Goal: Information Seeking & Learning: Learn about a topic

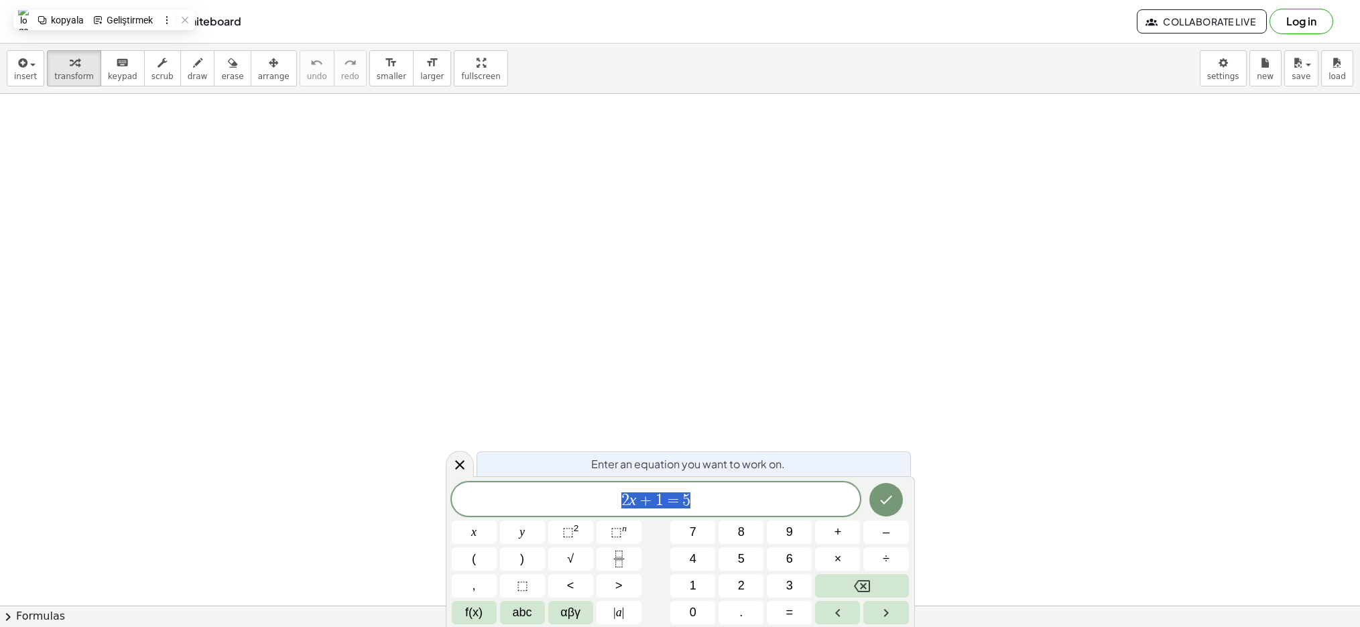
scroll to position [387, 0]
click at [614, 497] on span "2 x + 1 = 5" at bounding box center [656, 500] width 409 height 19
drag, startPoint x: 619, startPoint y: 499, endPoint x: 723, endPoint y: 499, distance: 103.9
click at [723, 499] on span "2 x + 1 = 5" at bounding box center [656, 500] width 409 height 19
click at [784, 507] on span "2 x + 1 = 5" at bounding box center [656, 500] width 409 height 19
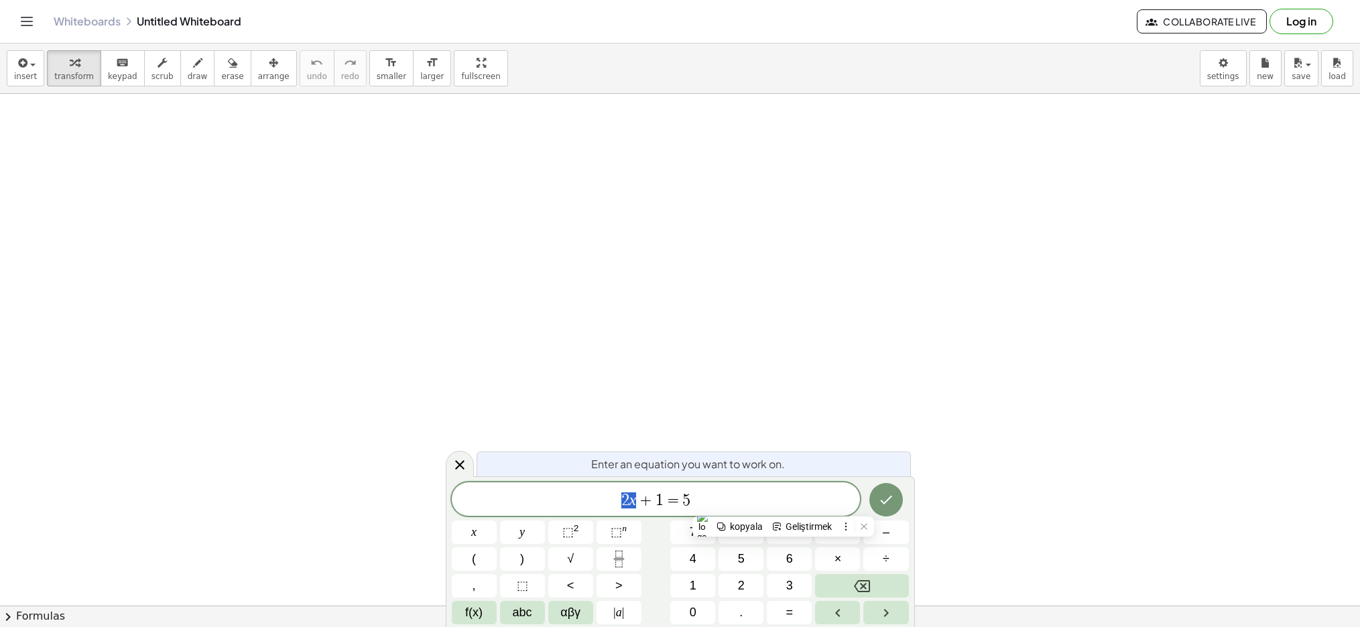
drag, startPoint x: 618, startPoint y: 500, endPoint x: 742, endPoint y: 520, distance: 126.3
click at [636, 501] on span "2 x + 1 = 5" at bounding box center [656, 500] width 409 height 19
drag, startPoint x: 657, startPoint y: 497, endPoint x: 665, endPoint y: 497, distance: 8.1
click at [665, 497] on span "3 0 x + 1 = 5" at bounding box center [656, 500] width 409 height 19
drag, startPoint x: 658, startPoint y: 500, endPoint x: 645, endPoint y: 521, distance: 24.9
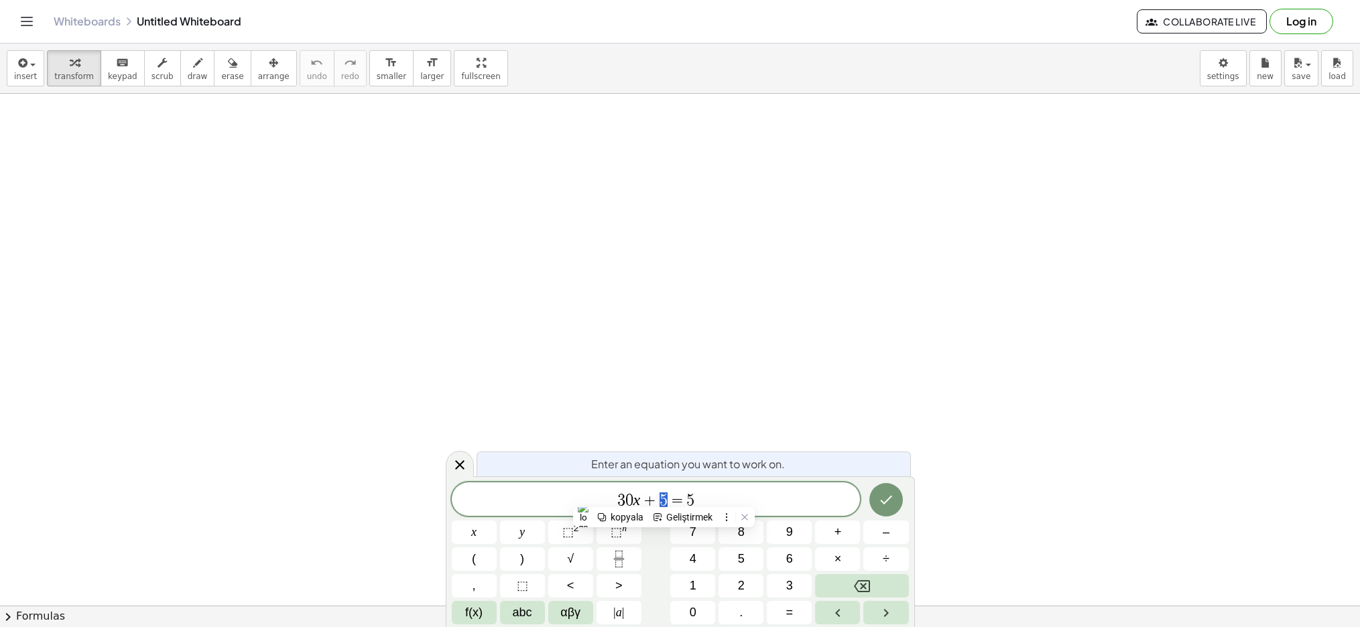
click at [668, 500] on span "3 0 x + 5 = 5" at bounding box center [656, 500] width 409 height 19
click at [576, 558] on button "√" at bounding box center [570, 558] width 45 height 23
click at [716, 499] on span "3 0 x + √ 5 ​ = 5" at bounding box center [656, 499] width 409 height 21
drag, startPoint x: 698, startPoint y: 501, endPoint x: 706, endPoint y: 500, distance: 8.7
click at [558, 462] on div "Enter an equation you want to work on." at bounding box center [693, 462] width 434 height 25
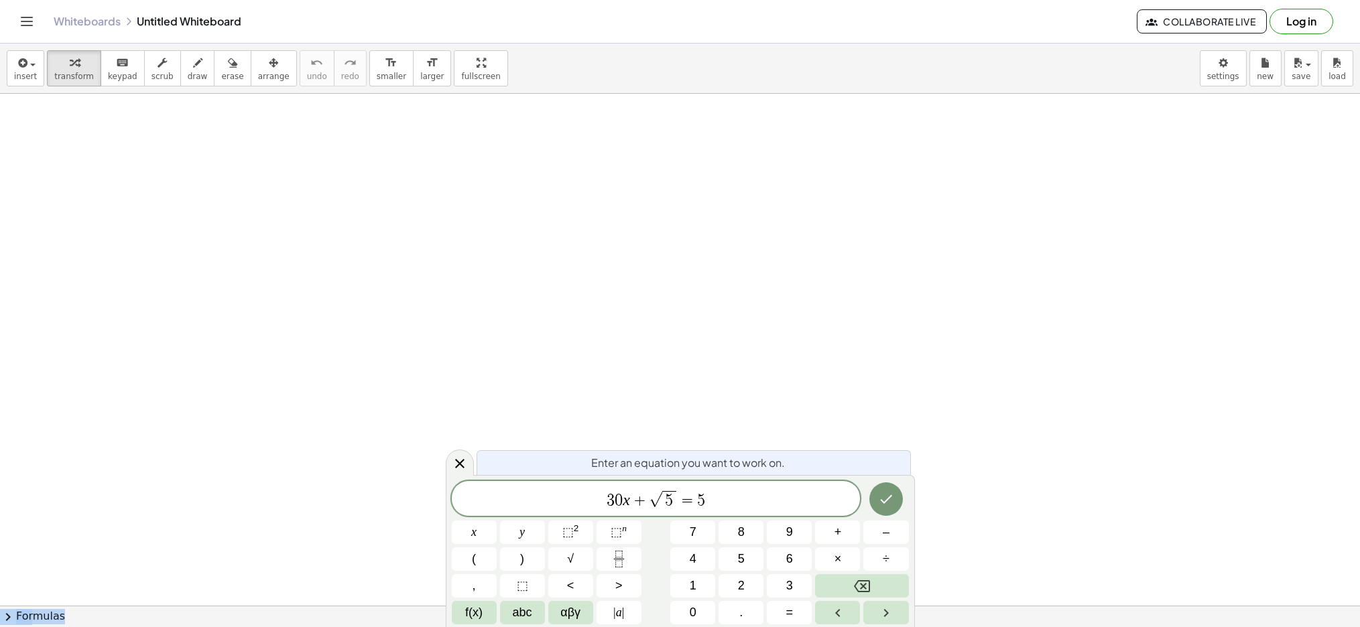
drag, startPoint x: 558, startPoint y: 462, endPoint x: 559, endPoint y: 442, distance: 20.8
click at [558, 439] on body "Graspable Math Activities Get Started Activity Bank Assigned Work Classes White…" at bounding box center [680, 313] width 1360 height 627
drag, startPoint x: 697, startPoint y: 501, endPoint x: 708, endPoint y: 501, distance: 11.4
click at [881, 501] on icon "Done" at bounding box center [886, 499] width 16 height 16
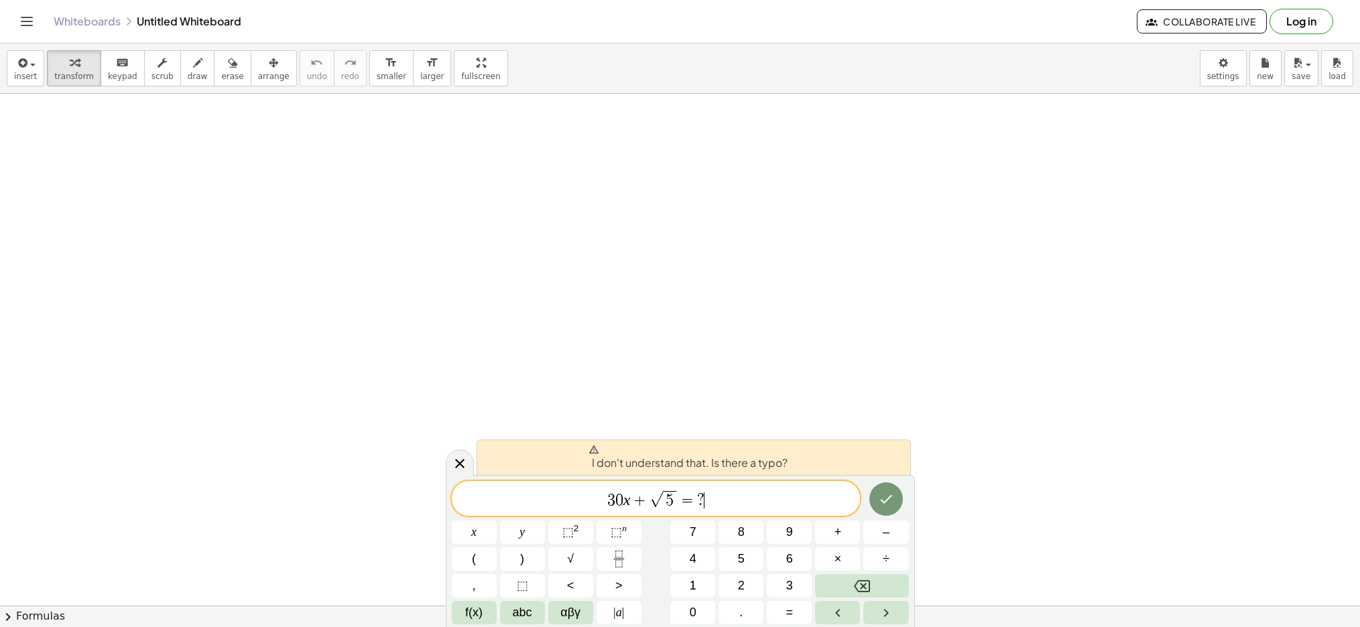
click at [738, 501] on span "3 0 x + √ 5 = ? ​" at bounding box center [656, 499] width 409 height 21
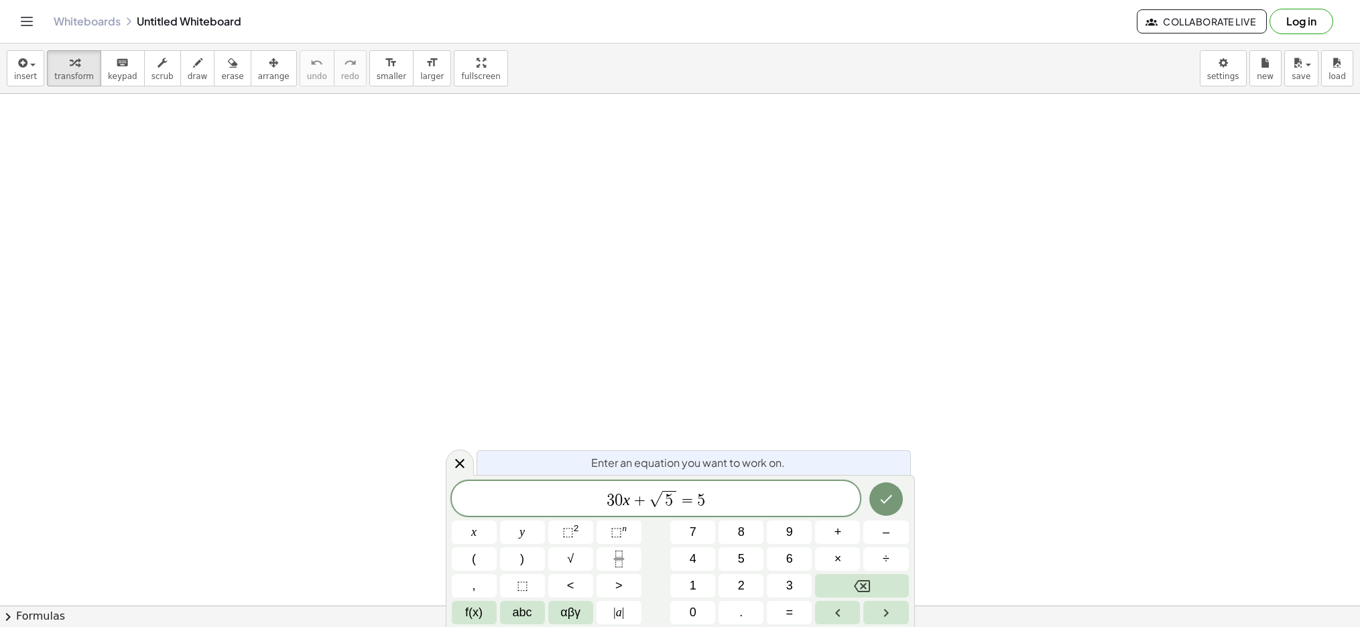
click at [886, 502] on icon "Done" at bounding box center [886, 499] width 16 height 16
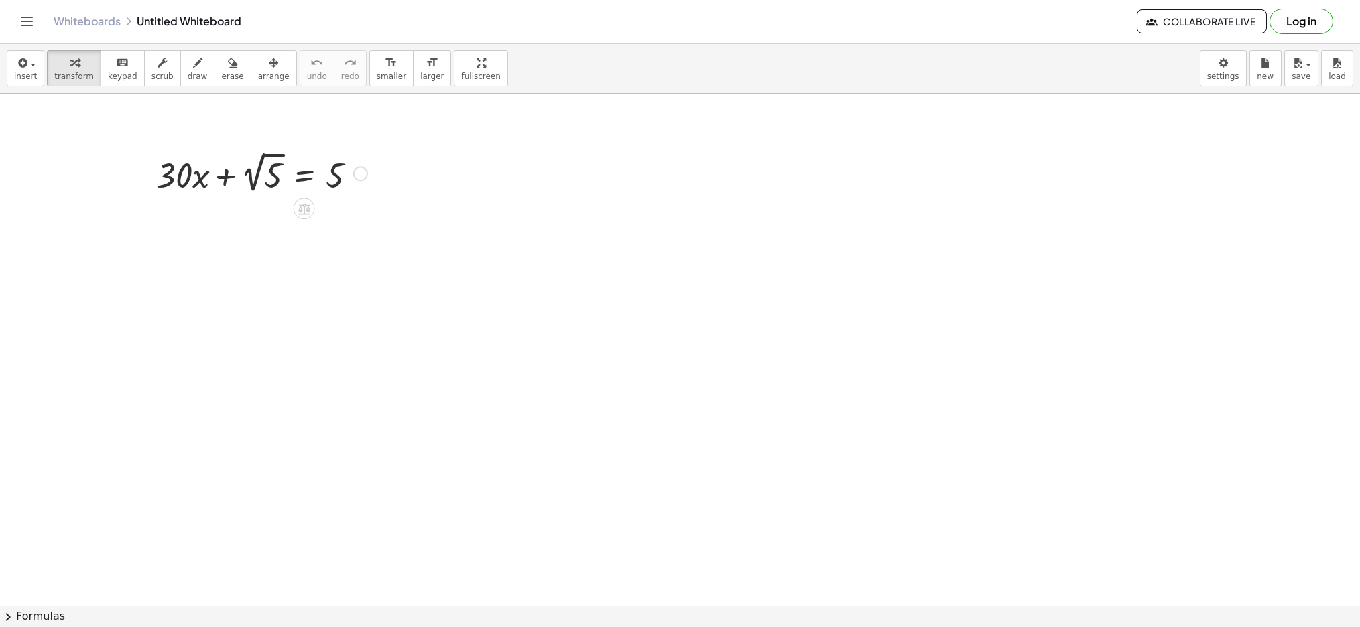
click at [253, 176] on div at bounding box center [261, 172] width 224 height 49
click at [386, 247] on div at bounding box center [680, 262] width 1360 height 1111
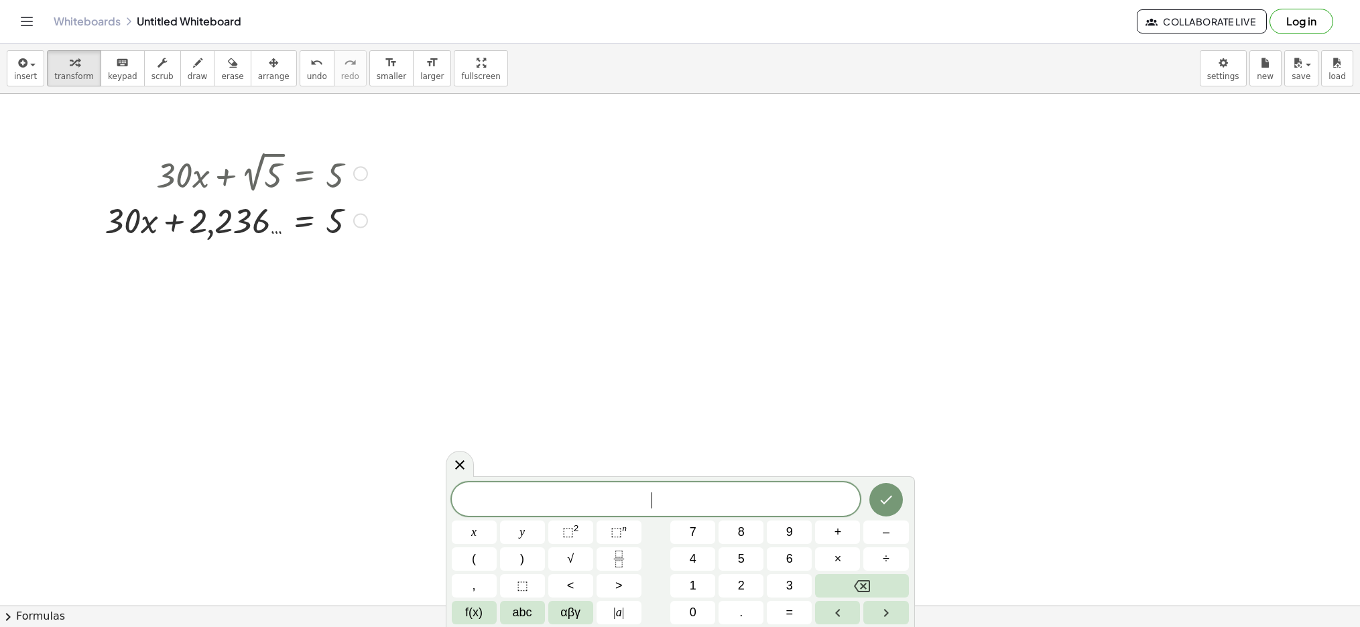
click at [224, 227] on div at bounding box center [236, 220] width 276 height 46
click at [226, 178] on div at bounding box center [236, 172] width 276 height 49
click at [243, 219] on div at bounding box center [236, 220] width 276 height 46
click at [227, 224] on div at bounding box center [236, 220] width 276 height 46
click at [363, 223] on div at bounding box center [360, 221] width 15 height 15
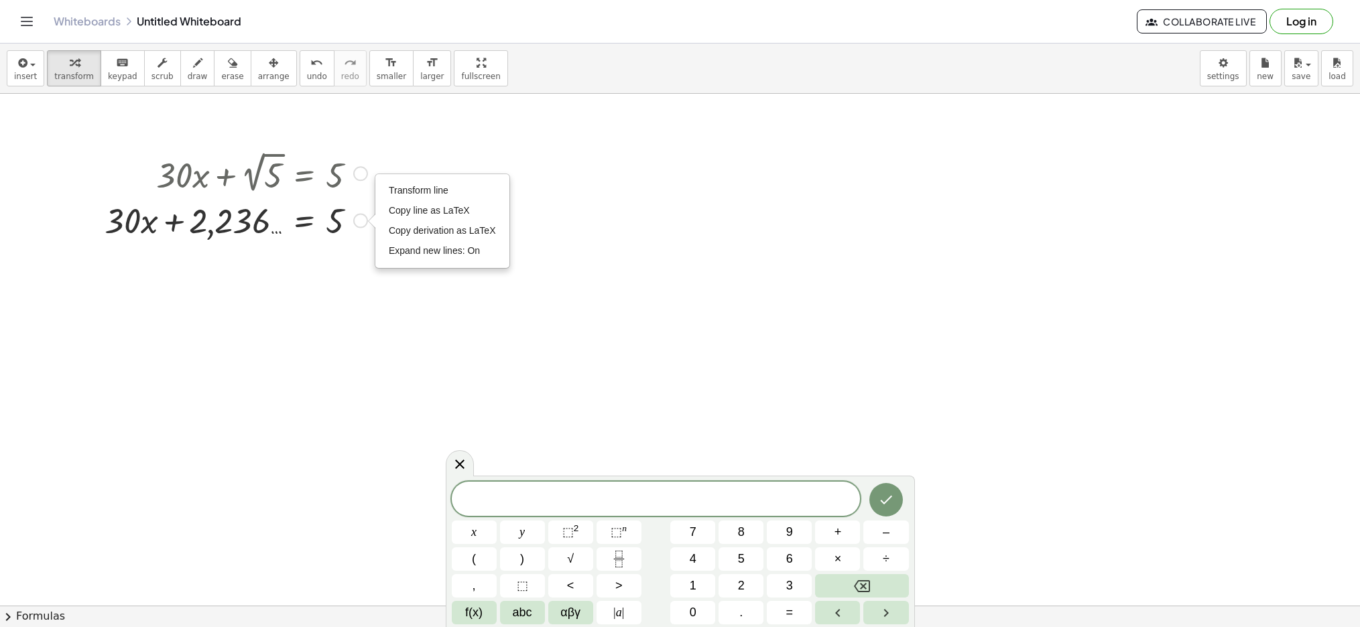
click at [332, 222] on div at bounding box center [236, 220] width 276 height 46
click at [210, 225] on div at bounding box center [236, 220] width 276 height 46
click at [233, 225] on div at bounding box center [236, 220] width 276 height 46
click at [237, 225] on div at bounding box center [236, 220] width 276 height 46
click at [231, 226] on div at bounding box center [236, 220] width 276 height 46
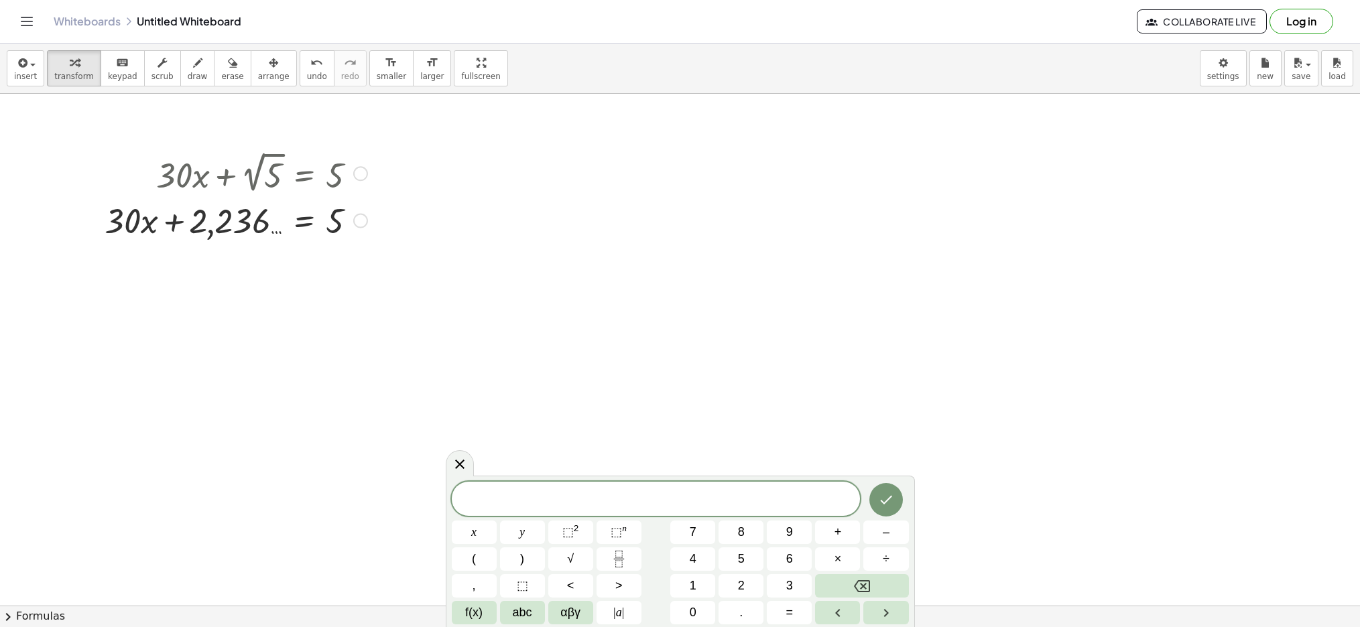
click at [248, 191] on div at bounding box center [236, 172] width 276 height 49
click at [253, 187] on div at bounding box center [236, 172] width 276 height 49
click at [233, 229] on div at bounding box center [236, 220] width 276 height 46
click at [355, 220] on div "Transform line Copy line as LaTeX Copy derivation as LaTeX Expand new lines: On" at bounding box center [360, 221] width 15 height 15
click at [412, 196] on li "Transform line" at bounding box center [442, 191] width 114 height 20
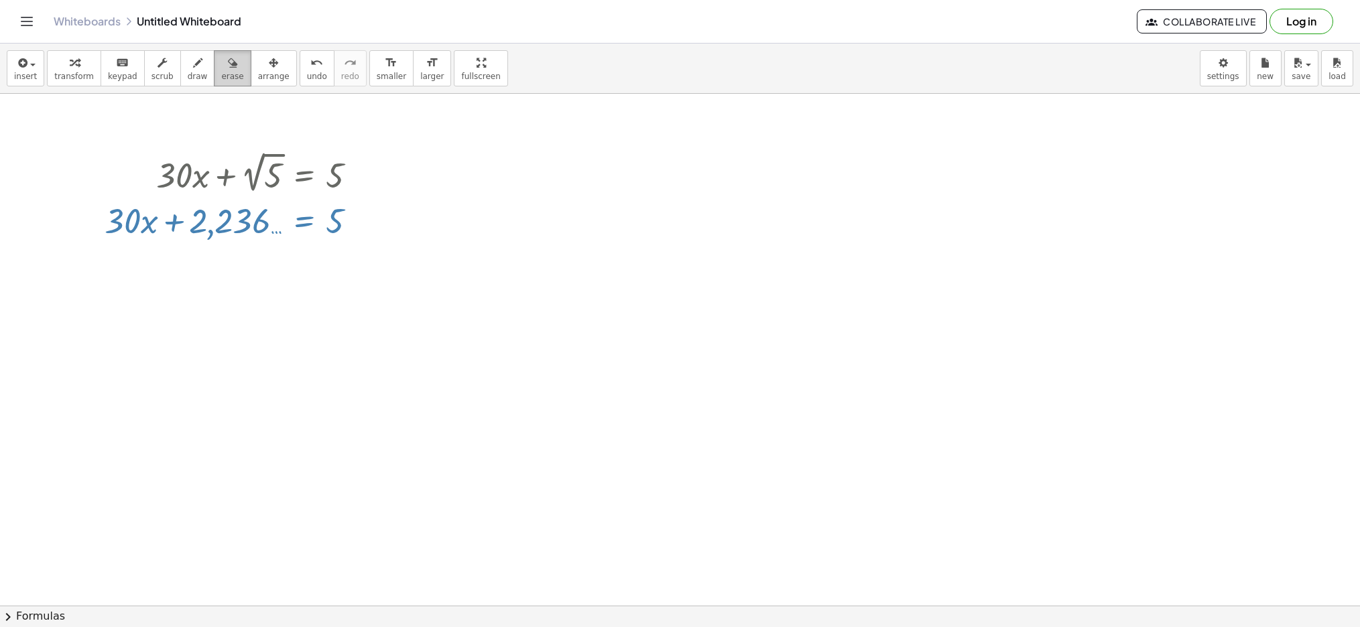
click at [234, 72] on span "erase" at bounding box center [232, 76] width 22 height 9
click at [249, 224] on div at bounding box center [680, 262] width 1360 height 1111
click at [226, 224] on div at bounding box center [680, 262] width 1360 height 1111
click at [223, 72] on span "erase" at bounding box center [232, 76] width 22 height 9
drag, startPoint x: 138, startPoint y: 229, endPoint x: 355, endPoint y: 233, distance: 217.2
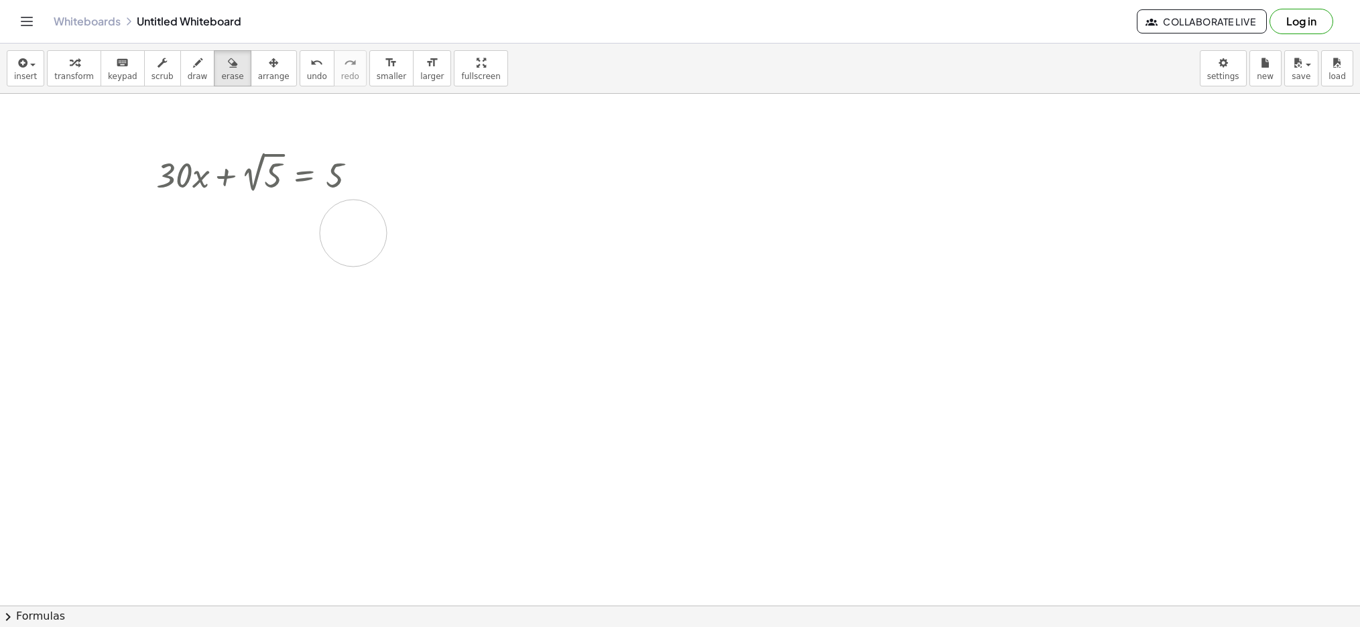
click at [353, 233] on div at bounding box center [680, 262] width 1360 height 1111
drag, startPoint x: 339, startPoint y: 221, endPoint x: 60, endPoint y: 224, distance: 278.8
click at [60, 224] on div at bounding box center [680, 262] width 1360 height 1111
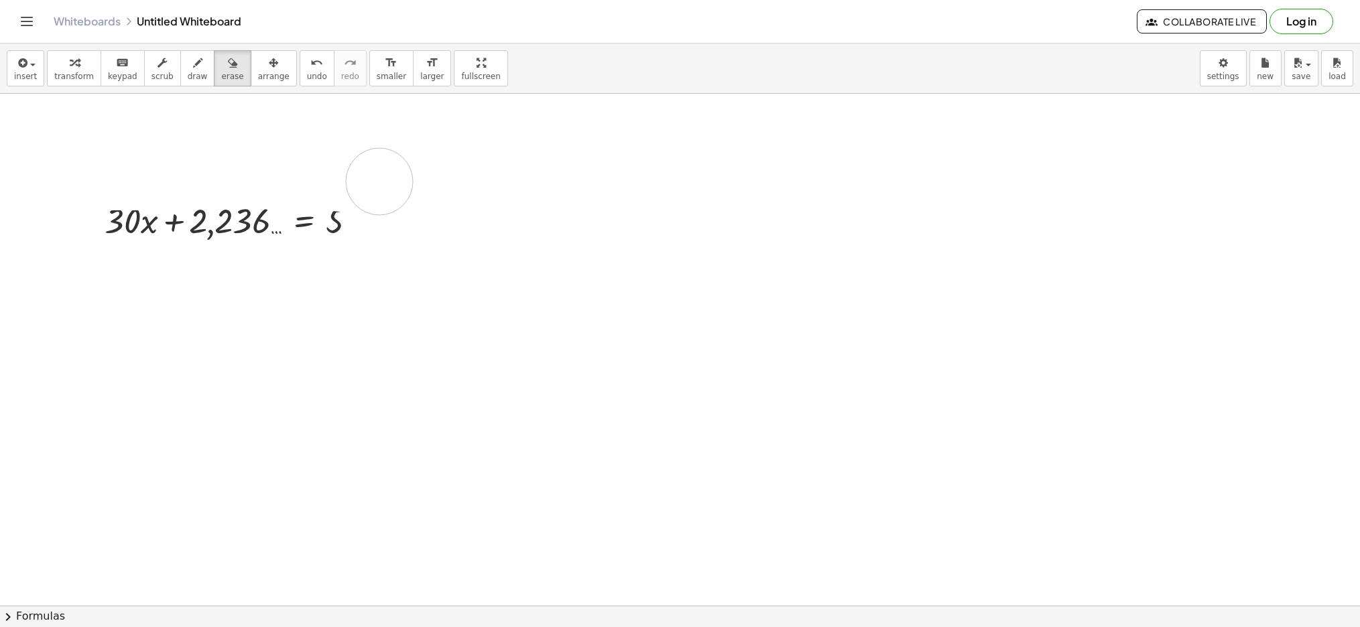
drag, startPoint x: 325, startPoint y: 177, endPoint x: 404, endPoint y: 185, distance: 79.5
click at [392, 182] on div at bounding box center [680, 262] width 1360 height 1111
drag, startPoint x: 414, startPoint y: 184, endPoint x: 360, endPoint y: 179, distance: 54.5
click at [413, 184] on div at bounding box center [680, 262] width 1360 height 1111
drag, startPoint x: 320, startPoint y: 162, endPoint x: 271, endPoint y: 188, distance: 55.1
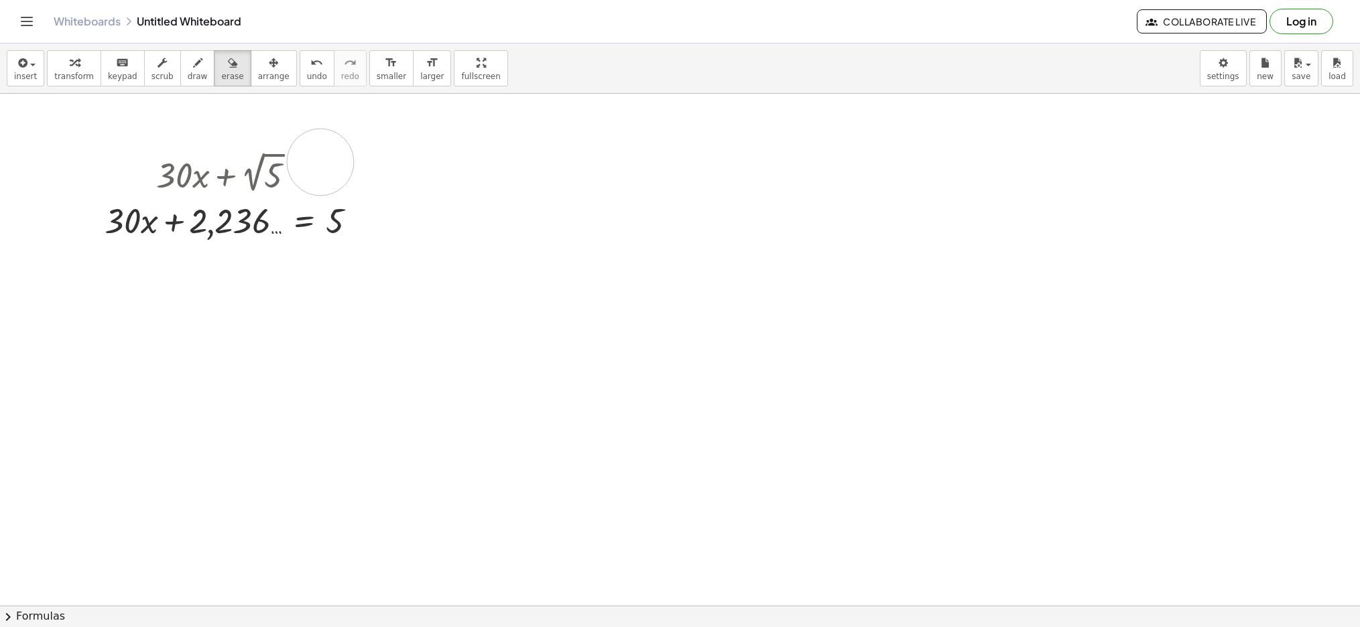
click at [320, 239] on div at bounding box center [680, 262] width 1360 height 1111
drag, startPoint x: 212, startPoint y: 189, endPoint x: 183, endPoint y: 149, distance: 49.9
click at [214, 207] on div at bounding box center [680, 262] width 1360 height 1111
click at [170, 222] on div at bounding box center [680, 262] width 1360 height 1111
drag, startPoint x: 135, startPoint y: 193, endPoint x: 113, endPoint y: 182, distance: 24.3
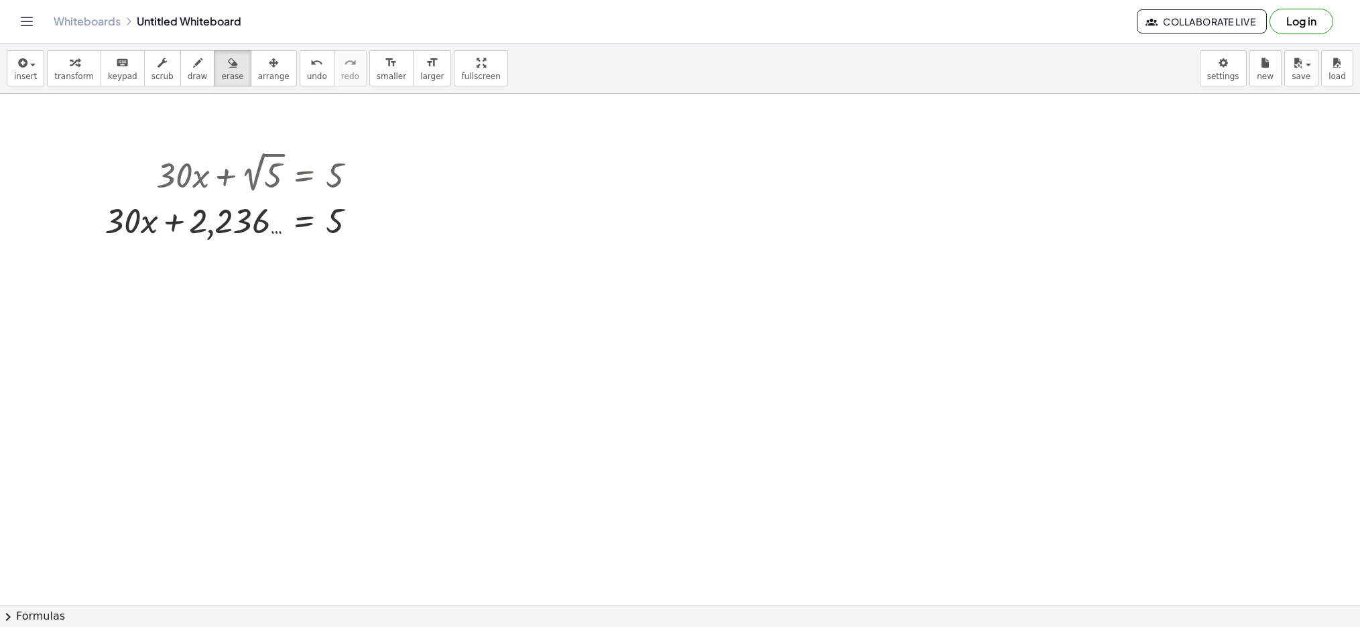
click at [130, 219] on div at bounding box center [680, 262] width 1360 height 1111
drag, startPoint x: 113, startPoint y: 188, endPoint x: 121, endPoint y: 212, distance: 26.3
click at [118, 227] on div at bounding box center [680, 262] width 1360 height 1111
drag, startPoint x: 123, startPoint y: 202, endPoint x: 233, endPoint y: 173, distance: 113.8
click at [231, 205] on div at bounding box center [680, 262] width 1360 height 1111
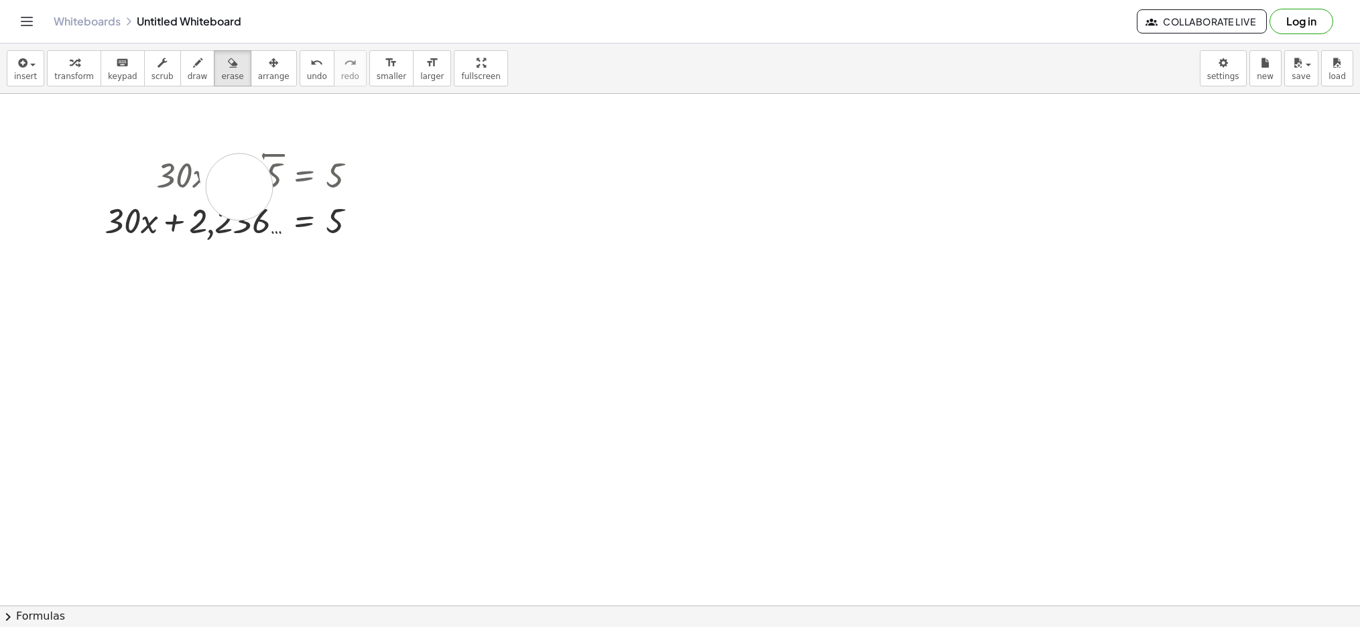
drag, startPoint x: 233, startPoint y: 173, endPoint x: 278, endPoint y: 172, distance: 45.6
click at [271, 178] on div at bounding box center [680, 262] width 1360 height 1111
click at [308, 188] on div at bounding box center [680, 262] width 1360 height 1111
click at [29, 24] on icon "Toggle navigation" at bounding box center [27, 21] width 16 height 16
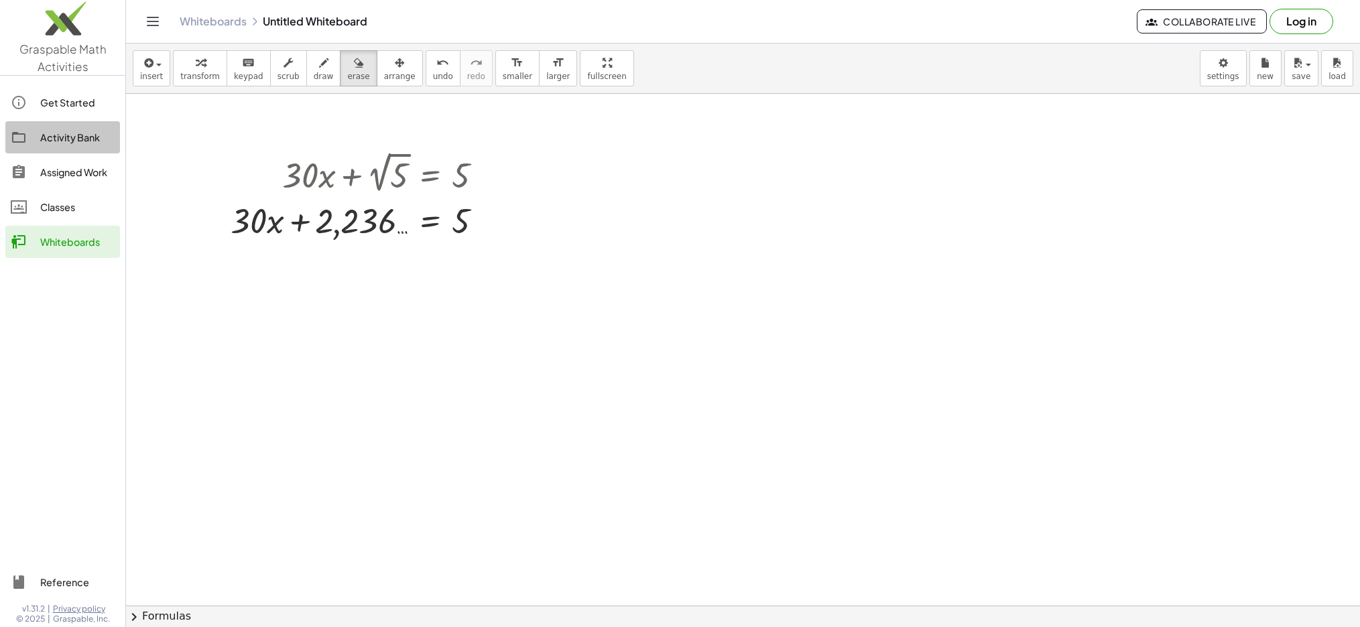
click at [68, 137] on div "Activity Bank" at bounding box center [77, 137] width 74 height 16
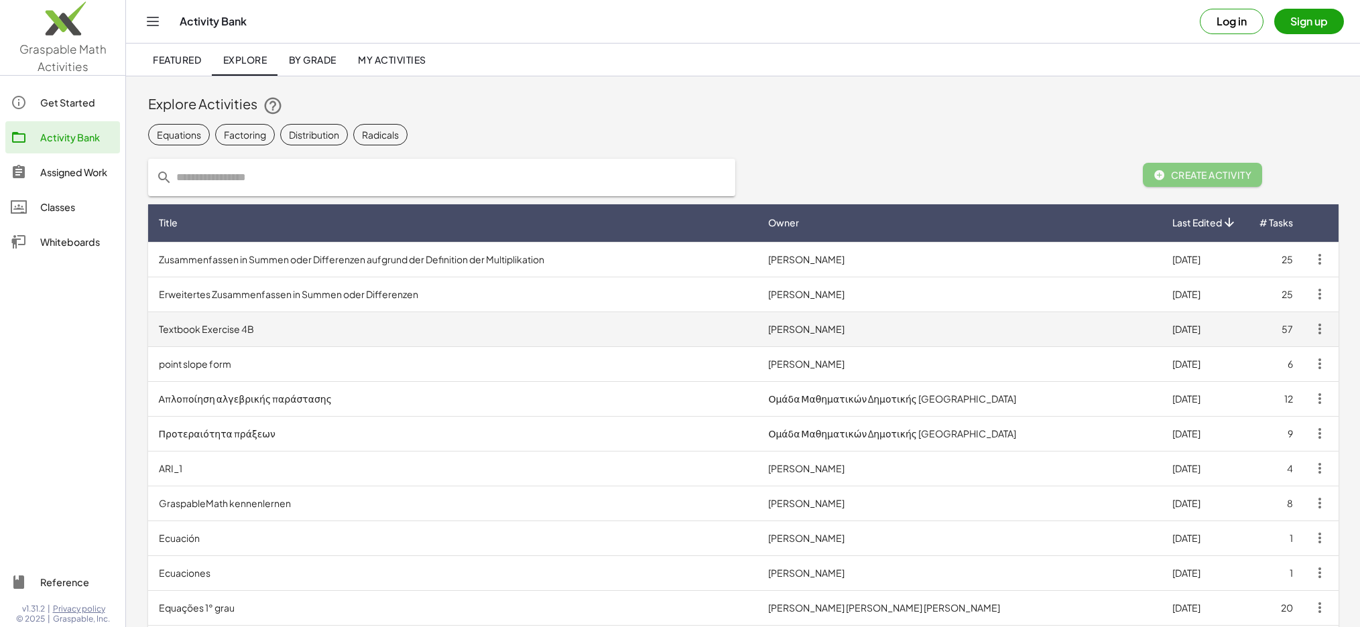
click at [228, 334] on td "Textbook Exercise 4B" at bounding box center [453, 329] width 610 height 35
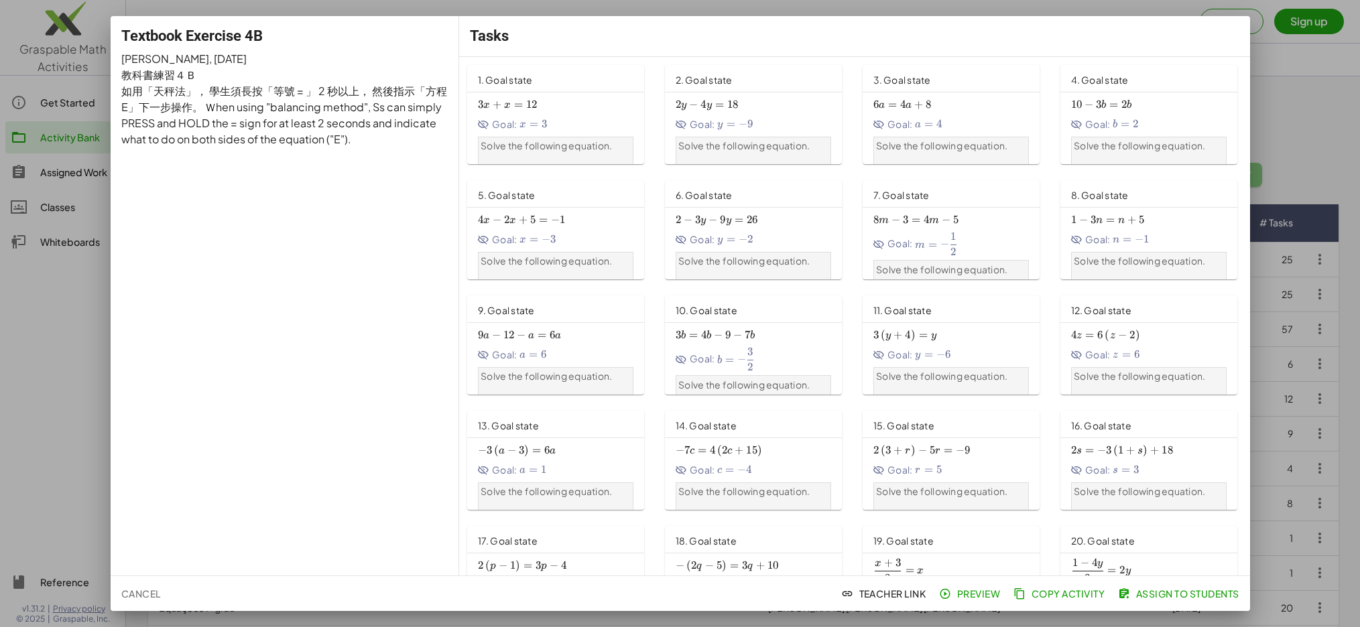
click at [529, 222] on span "2 x +" at bounding box center [517, 220] width 26 height 14
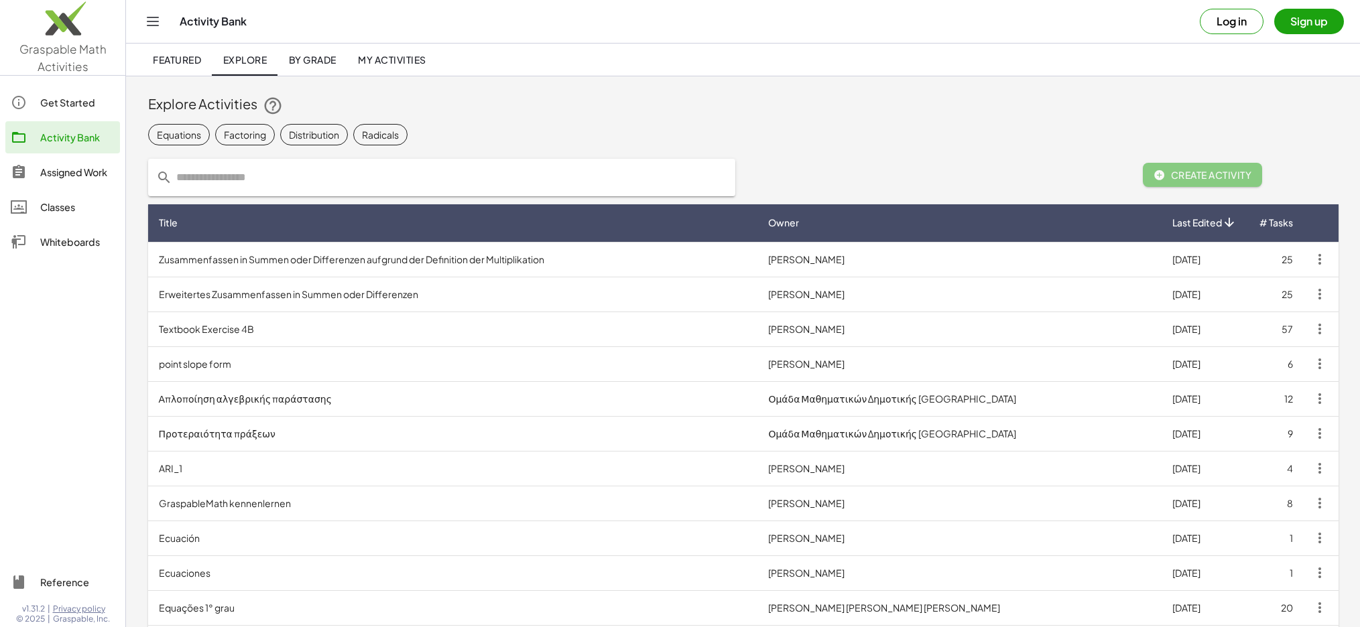
click at [94, 345] on div at bounding box center [62, 413] width 125 height 295
click at [69, 104] on div "Get Started" at bounding box center [77, 102] width 74 height 16
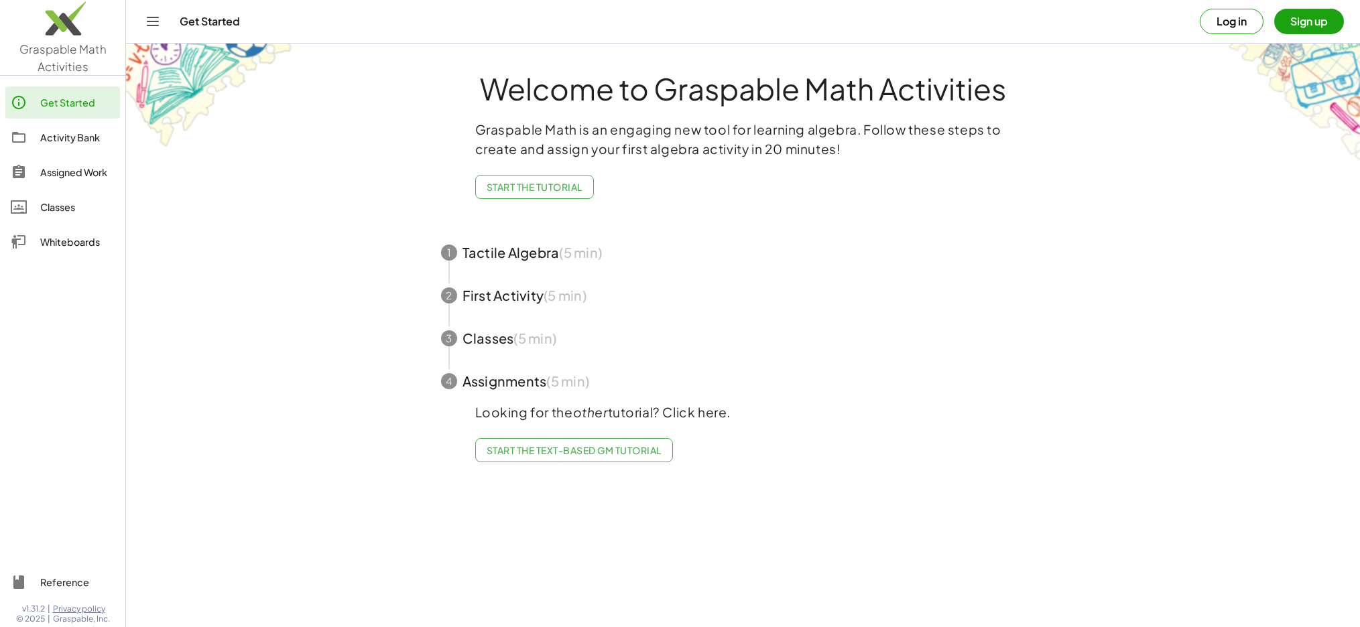
click at [499, 258] on span "button" at bounding box center [743, 252] width 637 height 43
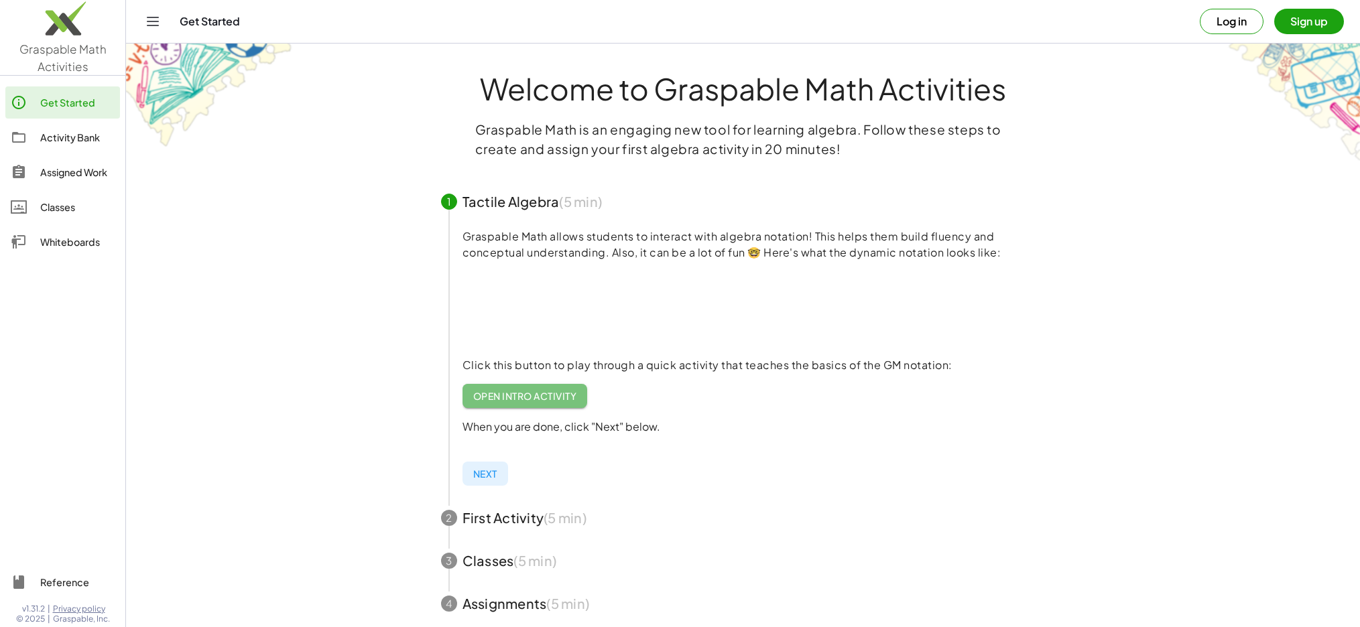
click at [527, 392] on span "Open Intro Activity" at bounding box center [525, 396] width 104 height 12
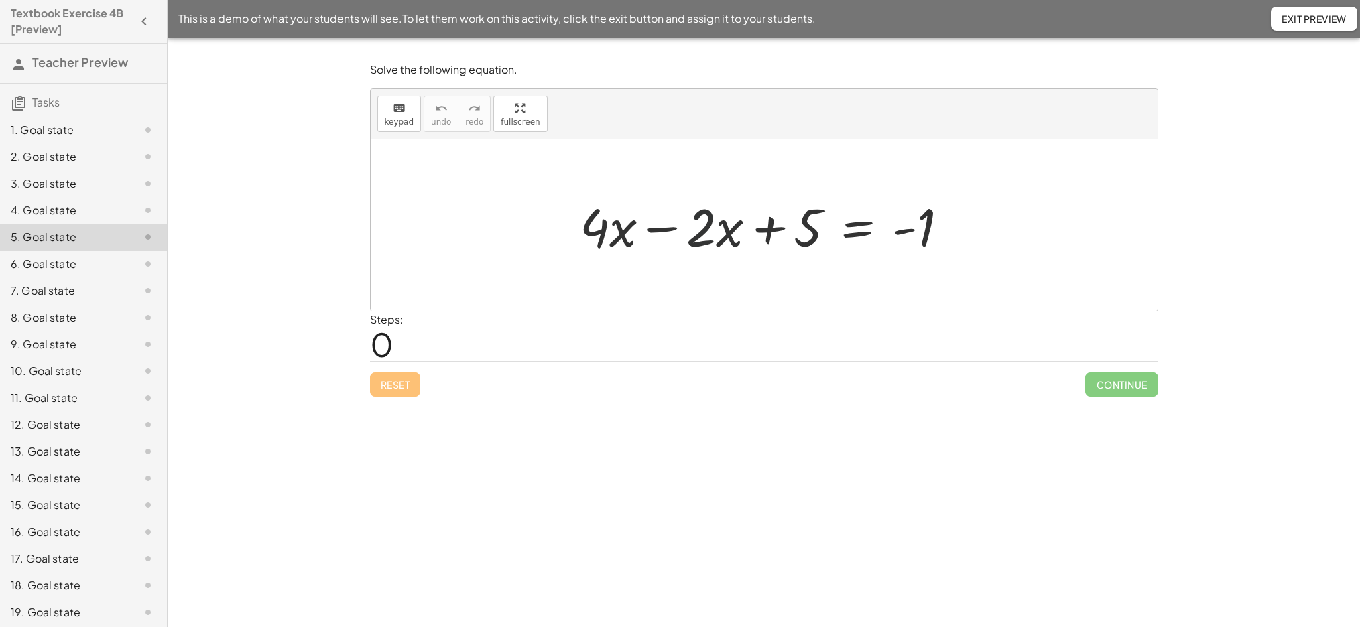
click at [705, 228] on div at bounding box center [769, 225] width 393 height 69
click at [48, 267] on div "6. Goal state" at bounding box center [65, 264] width 108 height 16
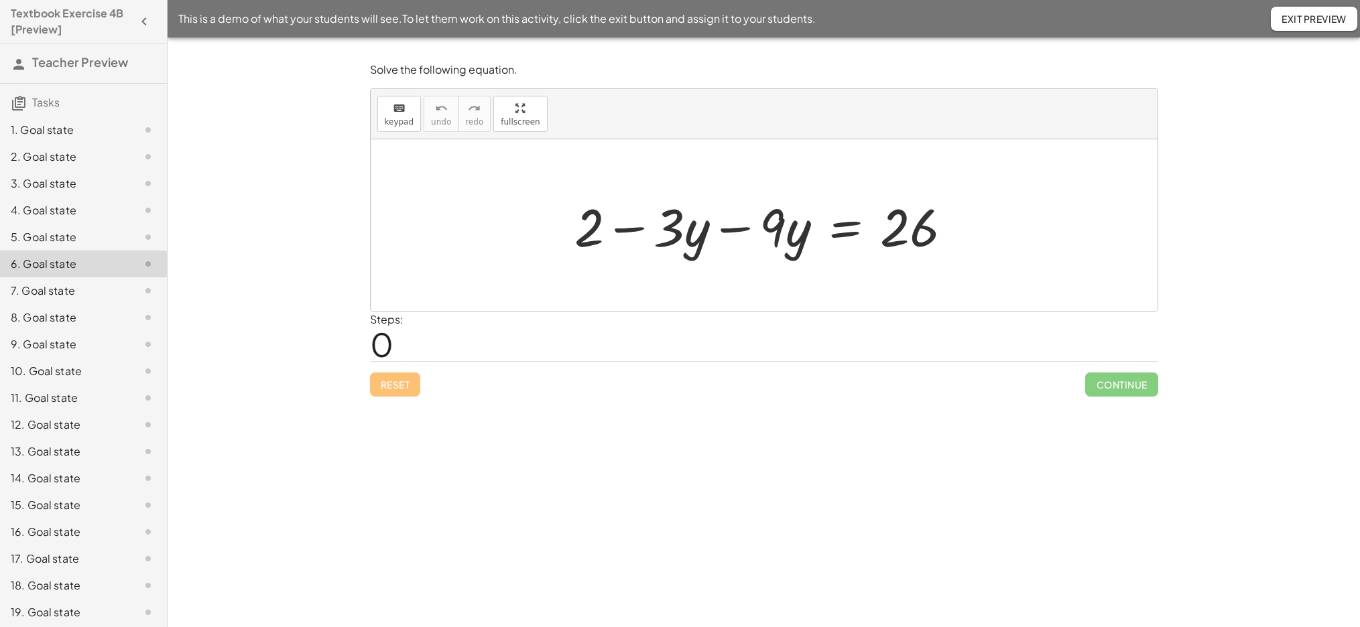
click at [50, 241] on div "5. Goal state" at bounding box center [65, 237] width 108 height 16
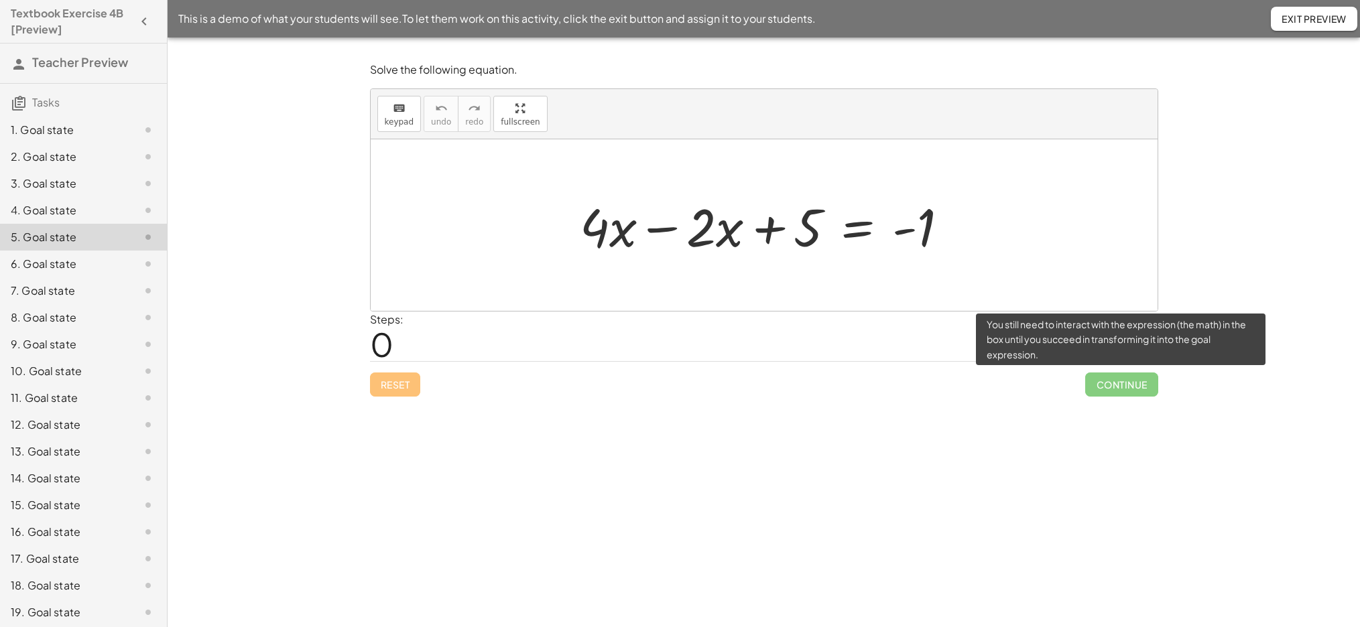
click at [1116, 385] on span "Continue" at bounding box center [1121, 385] width 72 height 24
click at [1112, 388] on span "Continue" at bounding box center [1121, 385] width 72 height 24
click at [1118, 387] on span "Continue" at bounding box center [1121, 385] width 72 height 24
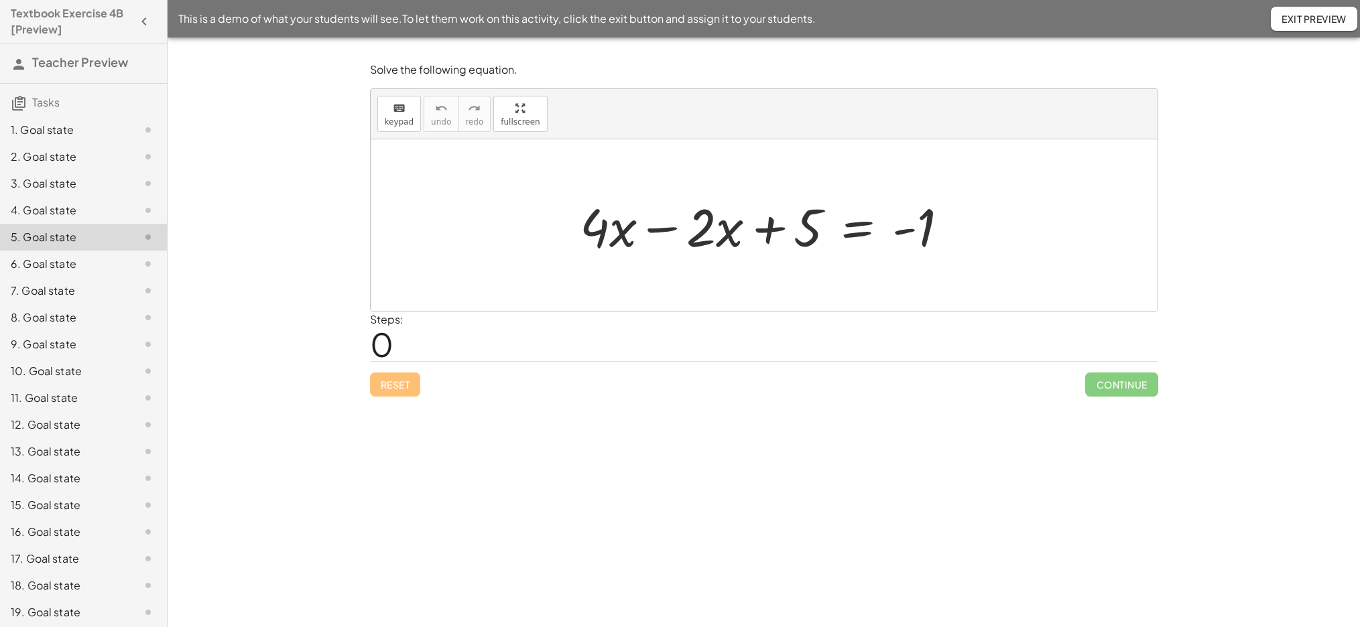
click at [831, 442] on div "Solve the following equation. keyboard keypad undo undo redo redo fullscreen × …" at bounding box center [764, 333] width 1192 height 590
click at [404, 113] on icon "keyboard" at bounding box center [399, 109] width 13 height 16
click at [643, 273] on div at bounding box center [764, 225] width 787 height 172
click at [643, 272] on div at bounding box center [764, 225] width 787 height 172
click at [704, 233] on div at bounding box center [700, 227] width 29 height 62
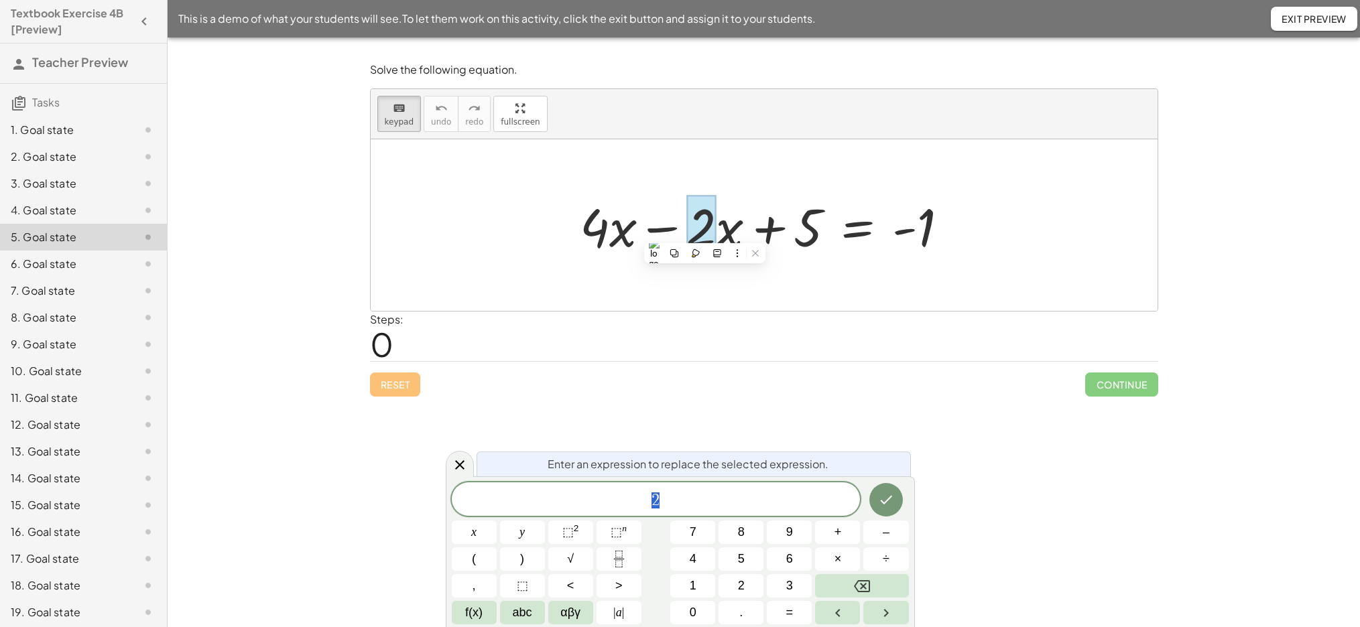
click at [620, 229] on div at bounding box center [769, 225] width 393 height 69
click at [587, 231] on div at bounding box center [769, 225] width 393 height 69
click at [722, 233] on div at bounding box center [769, 225] width 393 height 69
click at [723, 241] on div at bounding box center [769, 225] width 393 height 69
click at [723, 240] on div at bounding box center [769, 225] width 393 height 69
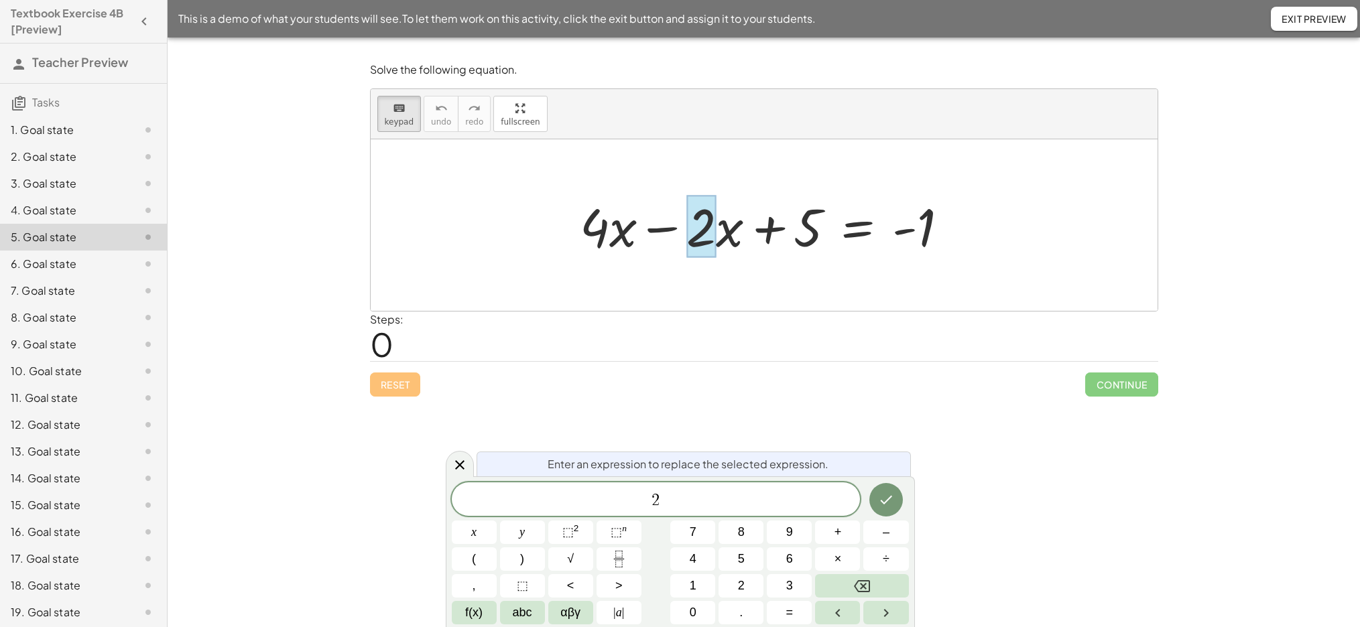
click at [723, 240] on div at bounding box center [769, 225] width 393 height 69
click at [881, 503] on icon "Done" at bounding box center [886, 500] width 16 height 16
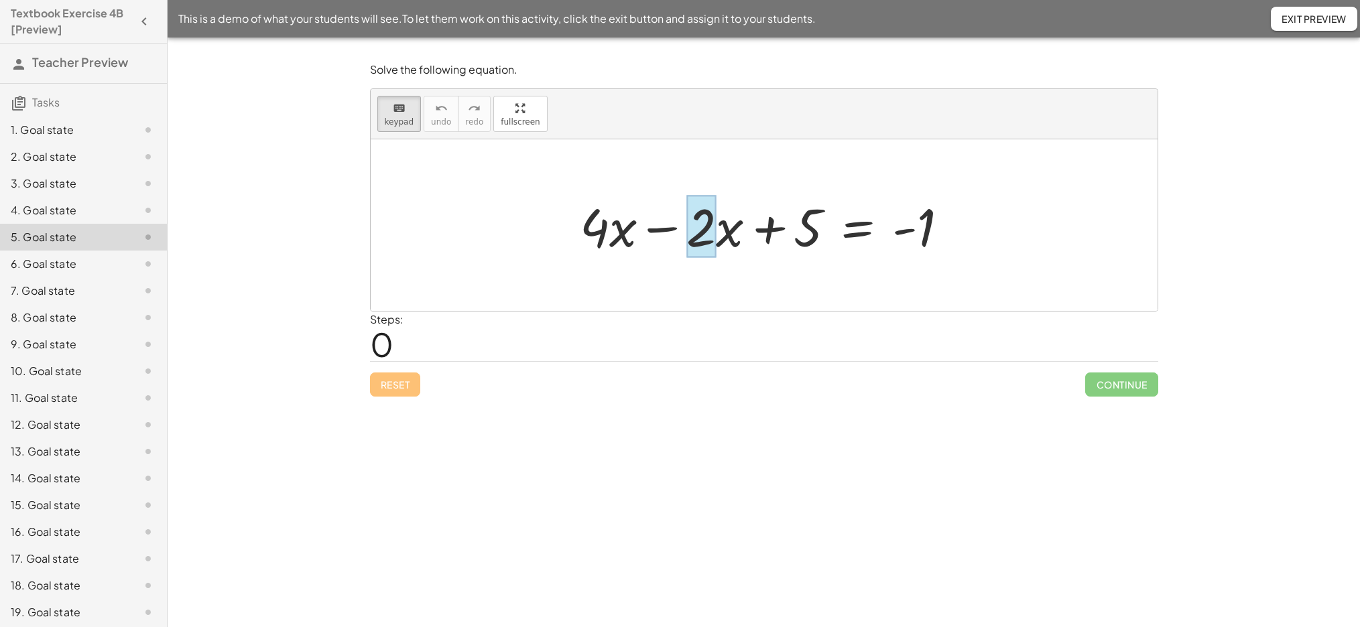
click at [699, 233] on div at bounding box center [700, 227] width 29 height 62
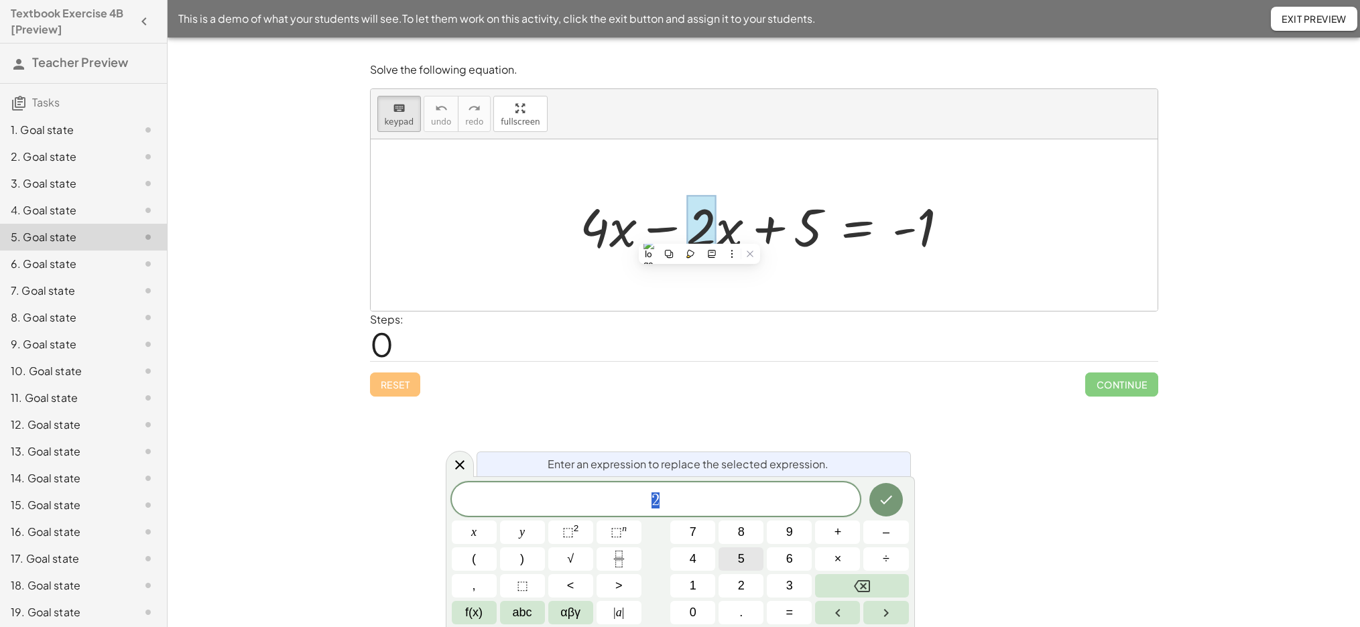
click at [740, 565] on span "5" at bounding box center [741, 559] width 7 height 18
click at [889, 505] on icon "Done" at bounding box center [886, 500] width 16 height 16
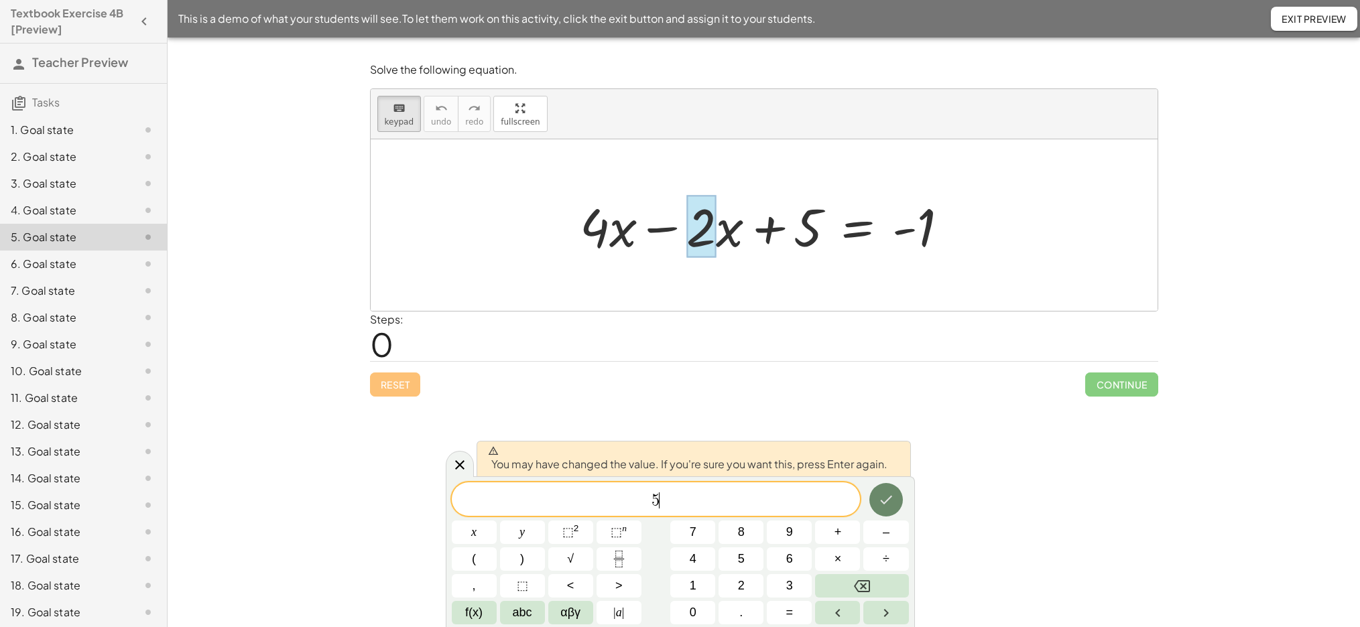
click at [888, 503] on icon "Done" at bounding box center [886, 500] width 16 height 16
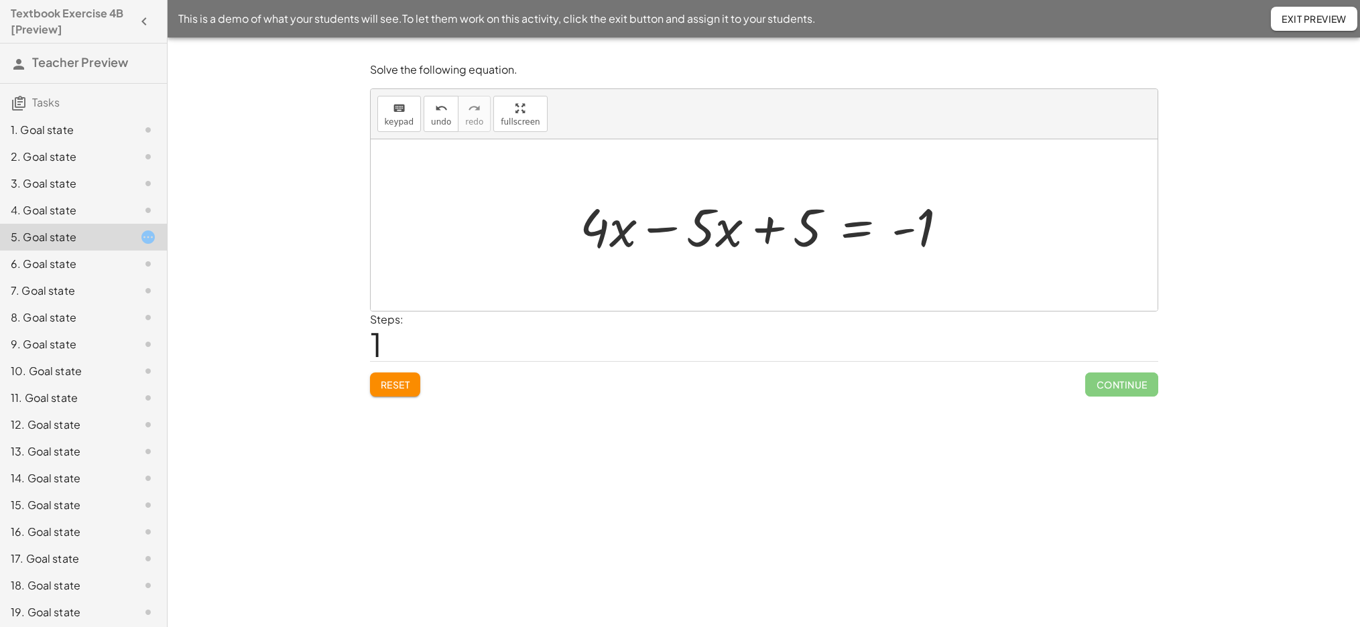
click at [604, 232] on div at bounding box center [769, 225] width 392 height 69
click at [610, 232] on div at bounding box center [769, 225] width 392 height 69
drag, startPoint x: 610, startPoint y: 232, endPoint x: 617, endPoint y: 238, distance: 8.5
click at [610, 232] on div at bounding box center [769, 225] width 392 height 69
click at [389, 384] on span "Reset" at bounding box center [395, 385] width 29 height 12
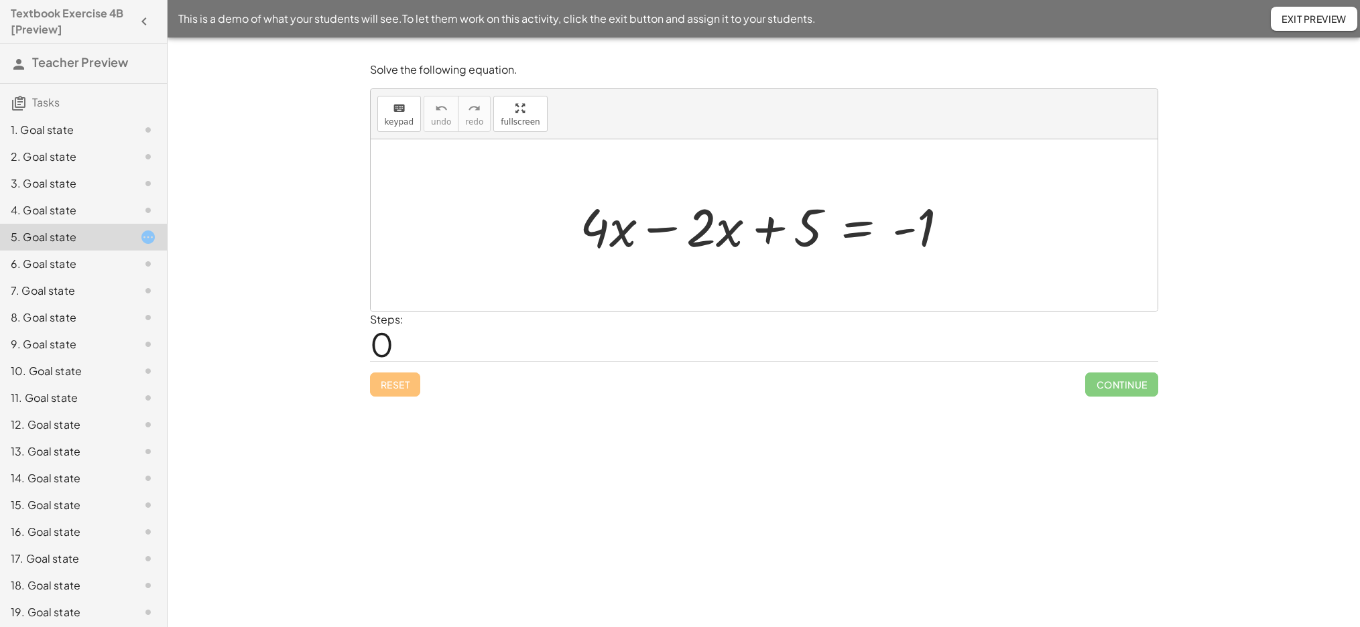
click at [608, 230] on div at bounding box center [769, 225] width 393 height 69
click at [600, 230] on div at bounding box center [769, 225] width 393 height 69
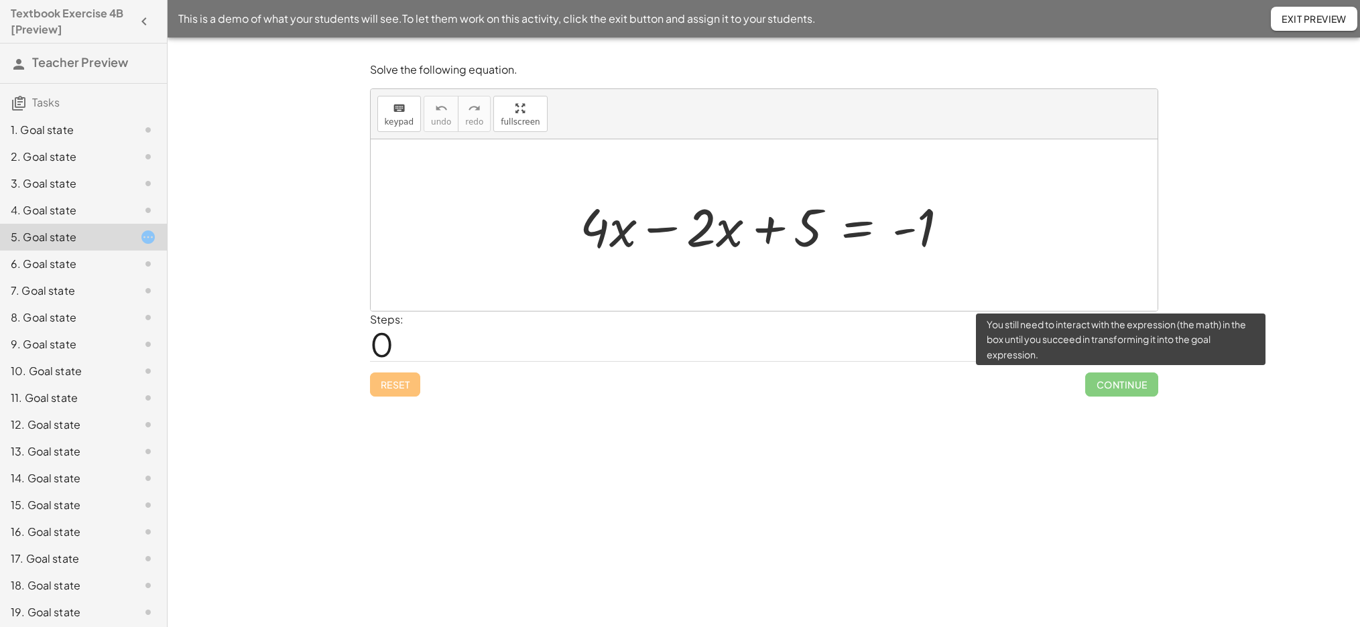
click at [1129, 386] on span "Continue" at bounding box center [1121, 385] width 72 height 24
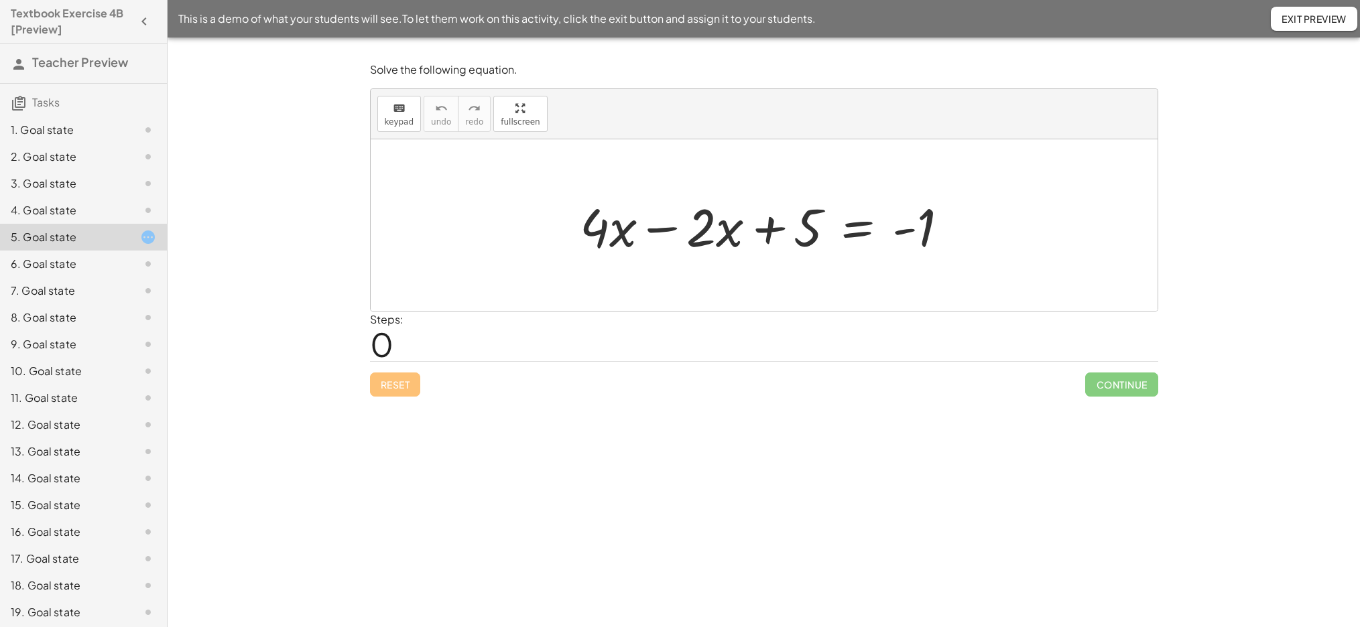
click at [720, 428] on div "Solve the following equation. keyboard keypad undo undo redo redo fullscreen × …" at bounding box center [764, 333] width 1192 height 590
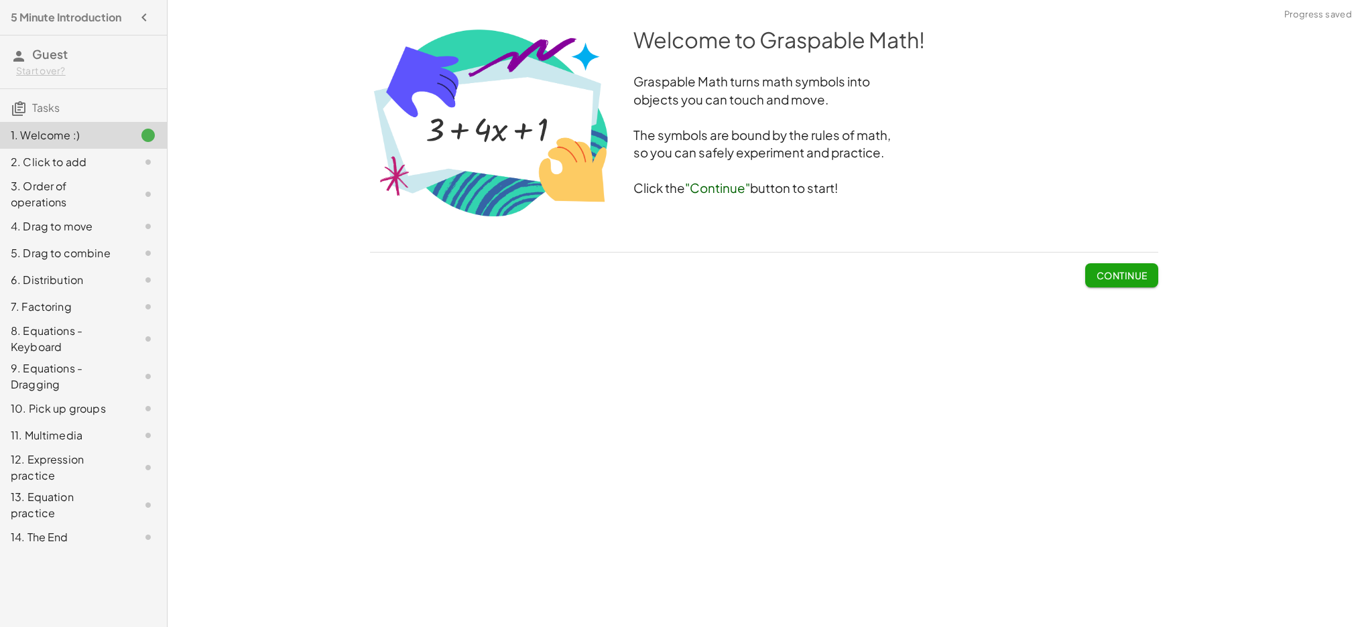
click at [1112, 273] on span "Continue" at bounding box center [1121, 275] width 51 height 12
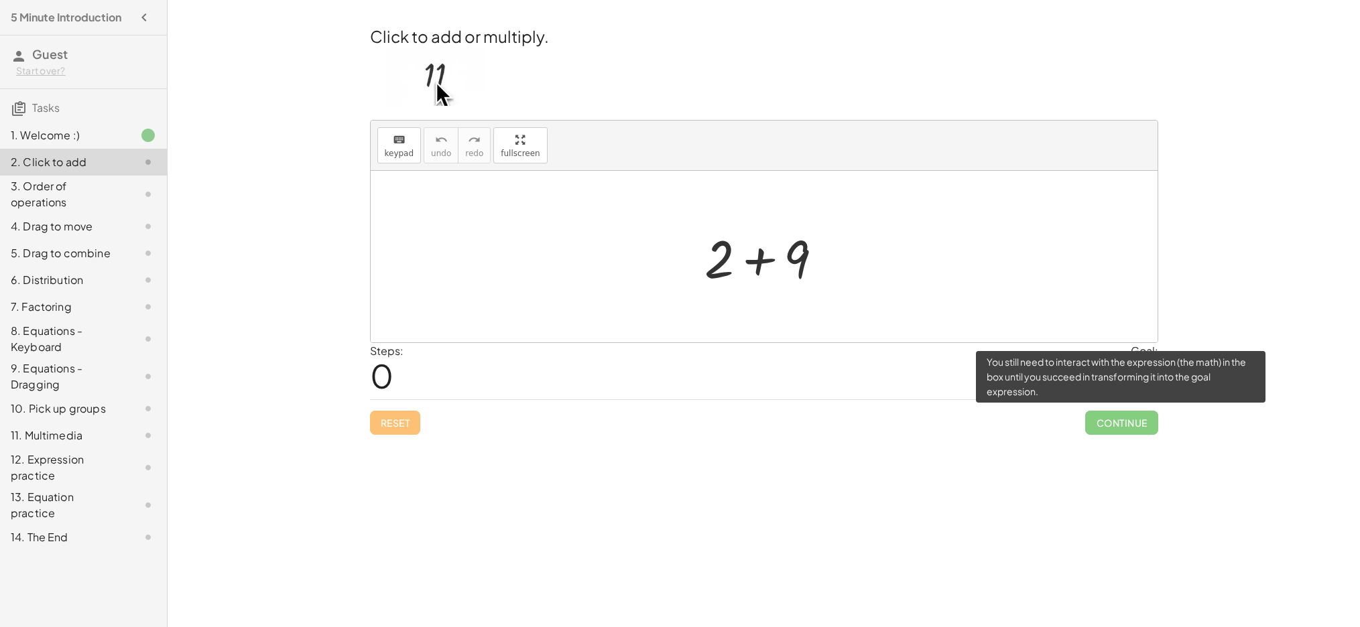
click at [1124, 420] on span "Continue" at bounding box center [1121, 423] width 72 height 24
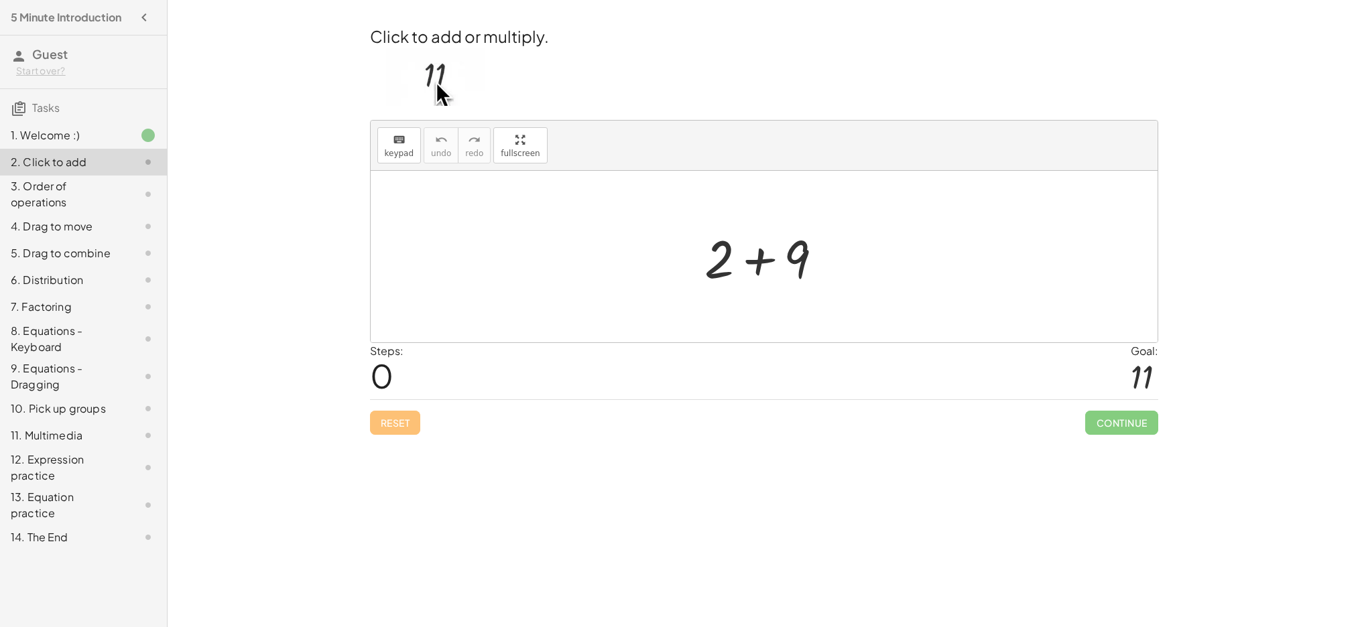
click at [761, 265] on div at bounding box center [769, 256] width 143 height 69
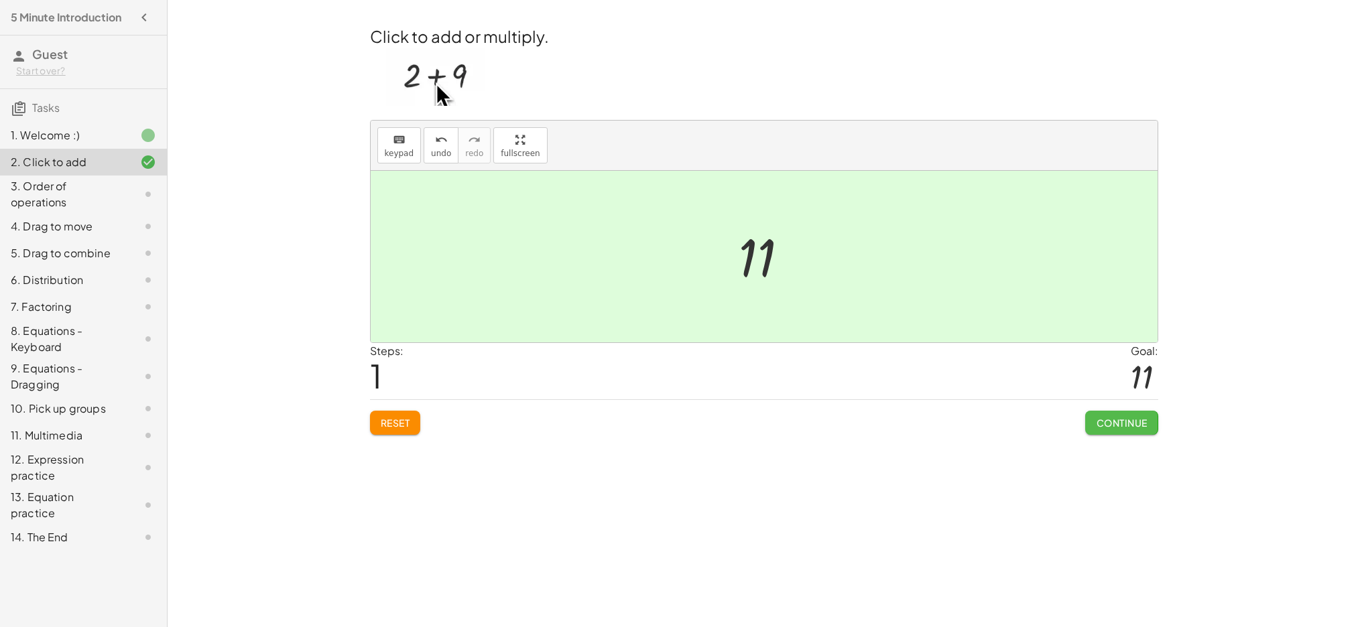
click at [1124, 423] on span "Continue" at bounding box center [1121, 423] width 51 height 12
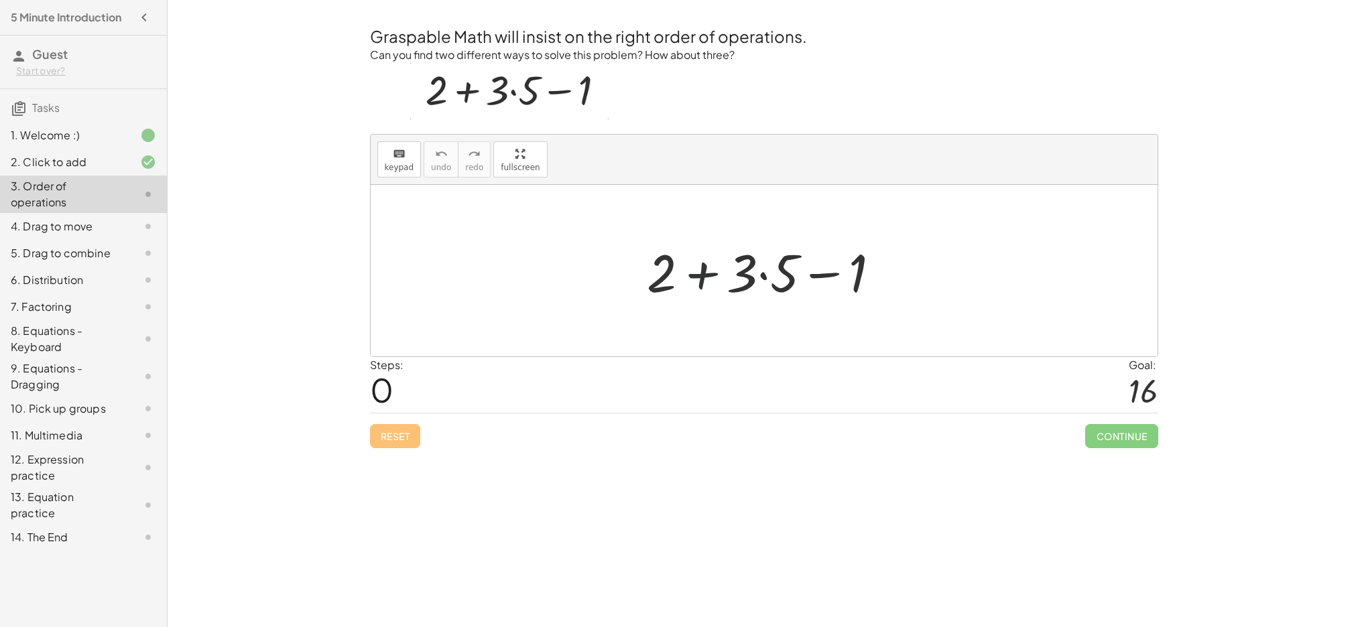
click at [705, 276] on div at bounding box center [769, 271] width 257 height 69
click at [820, 277] on div at bounding box center [769, 271] width 257 height 69
click at [763, 277] on div at bounding box center [769, 271] width 257 height 69
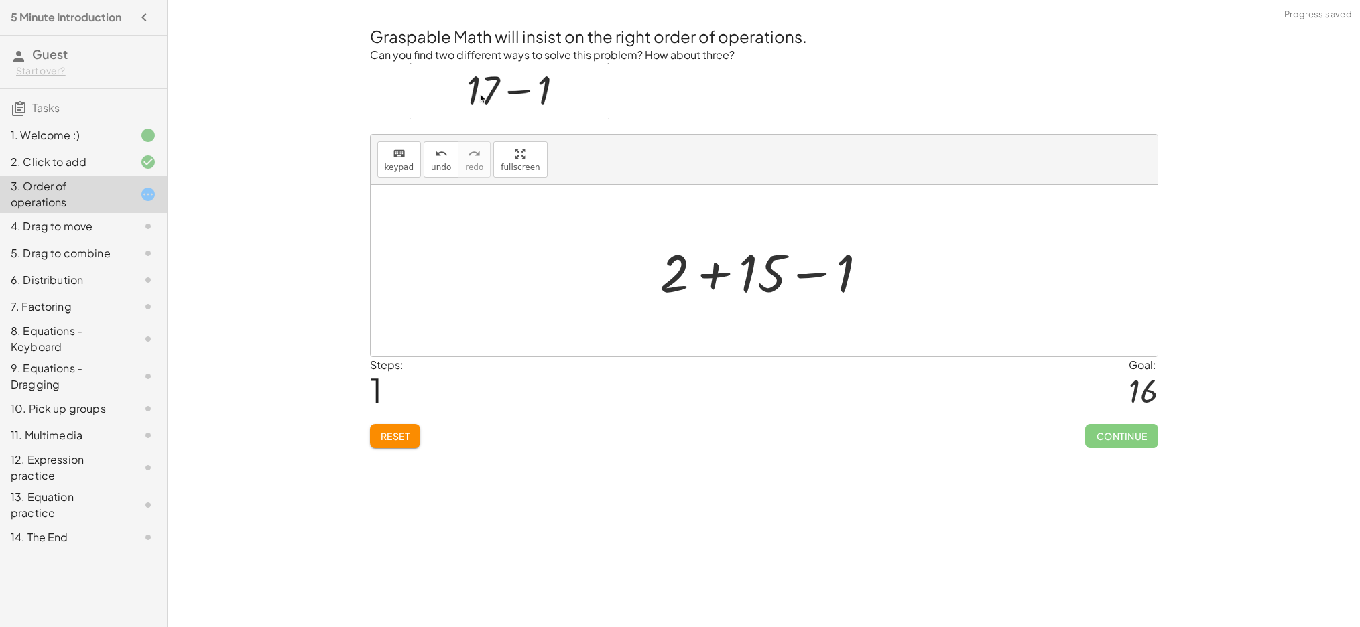
click at [715, 275] on div at bounding box center [769, 271] width 233 height 69
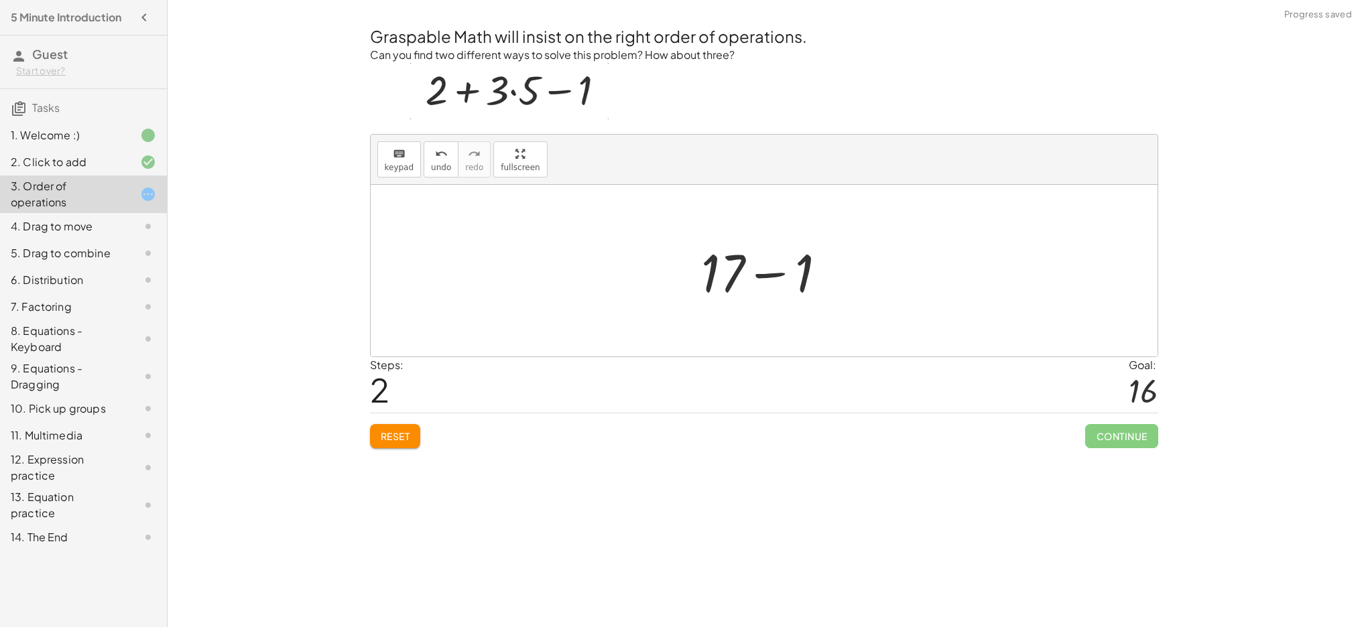
click at [767, 277] on div at bounding box center [769, 271] width 149 height 69
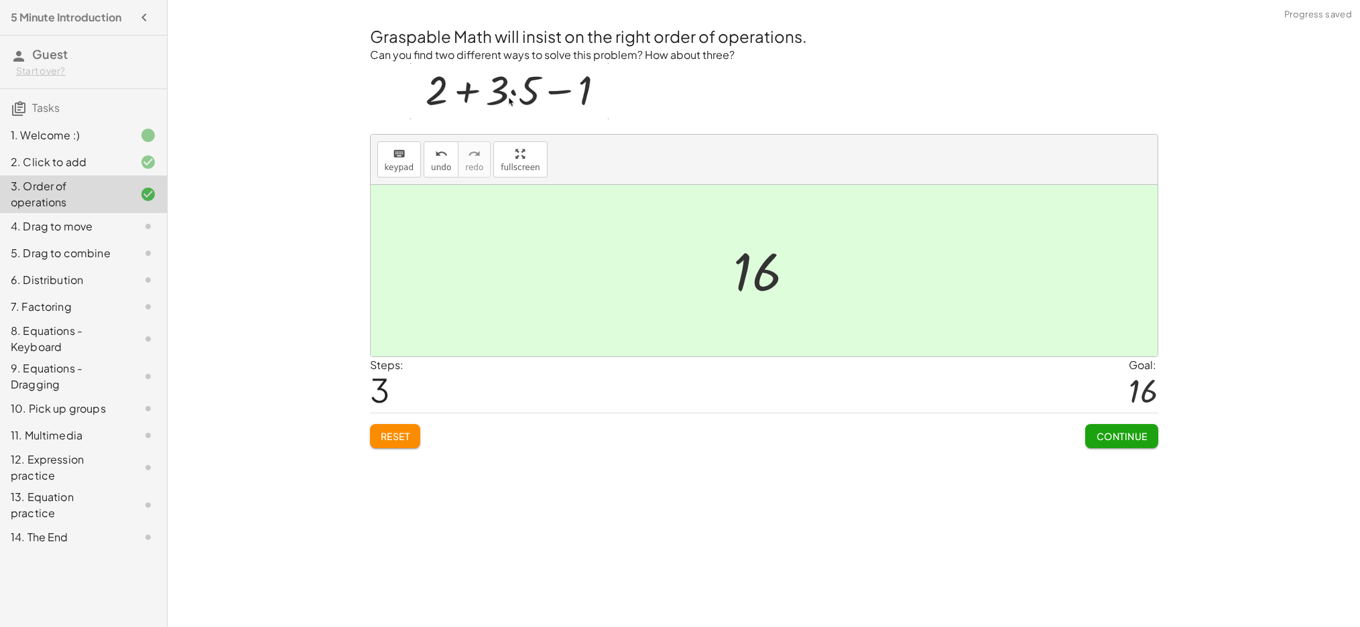
click at [1117, 438] on span "Continue" at bounding box center [1121, 436] width 51 height 12
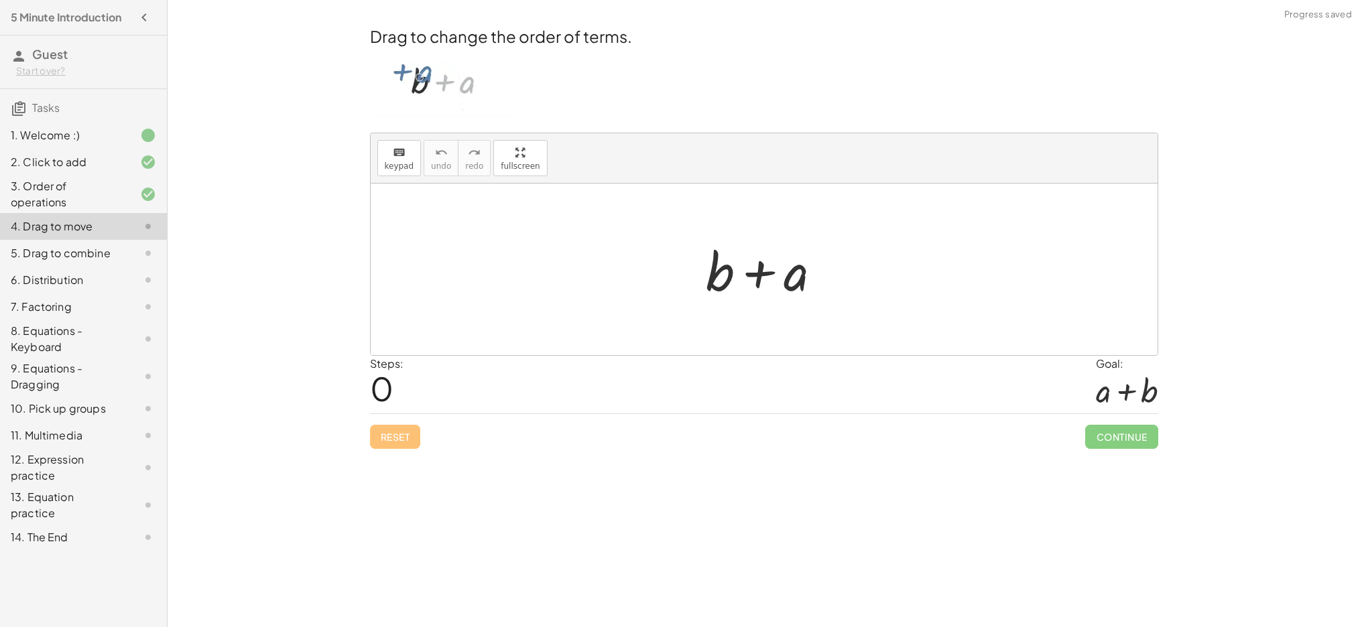
click at [840, 294] on div "+ b + a" at bounding box center [764, 270] width 157 height 76
drag, startPoint x: 797, startPoint y: 277, endPoint x: 630, endPoint y: 272, distance: 167.6
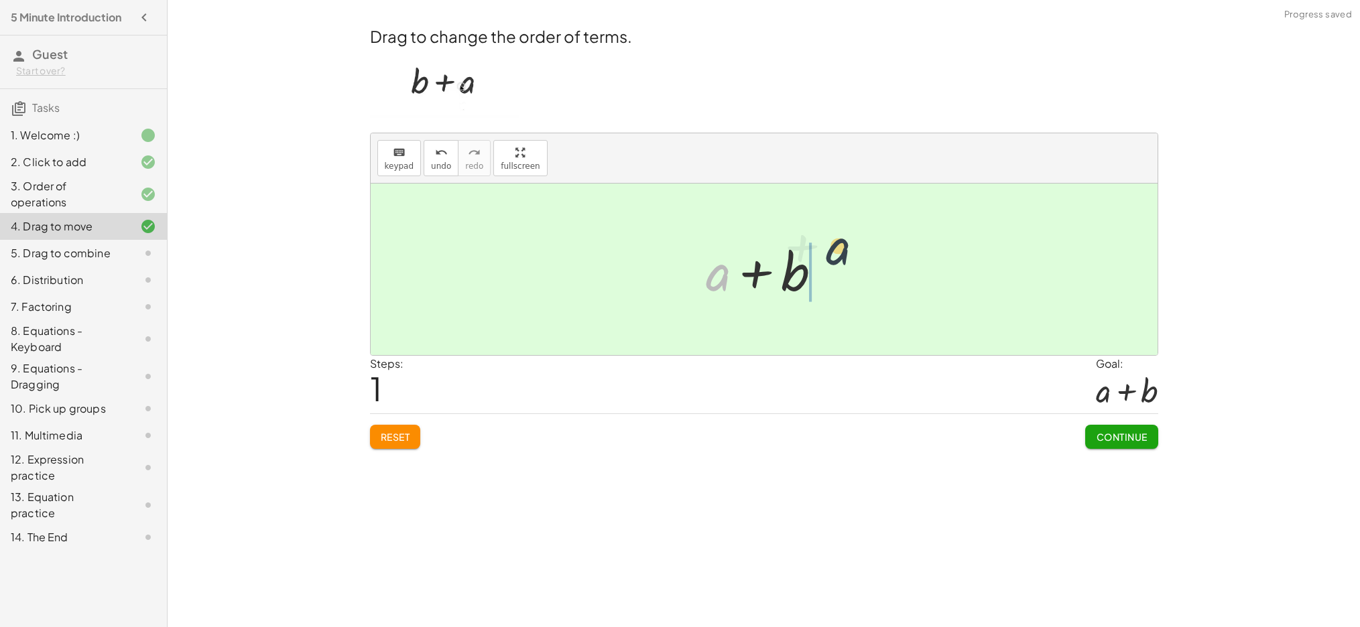
drag, startPoint x: 736, startPoint y: 251, endPoint x: 855, endPoint y: 263, distance: 119.8
